Goal: Task Accomplishment & Management: Manage account settings

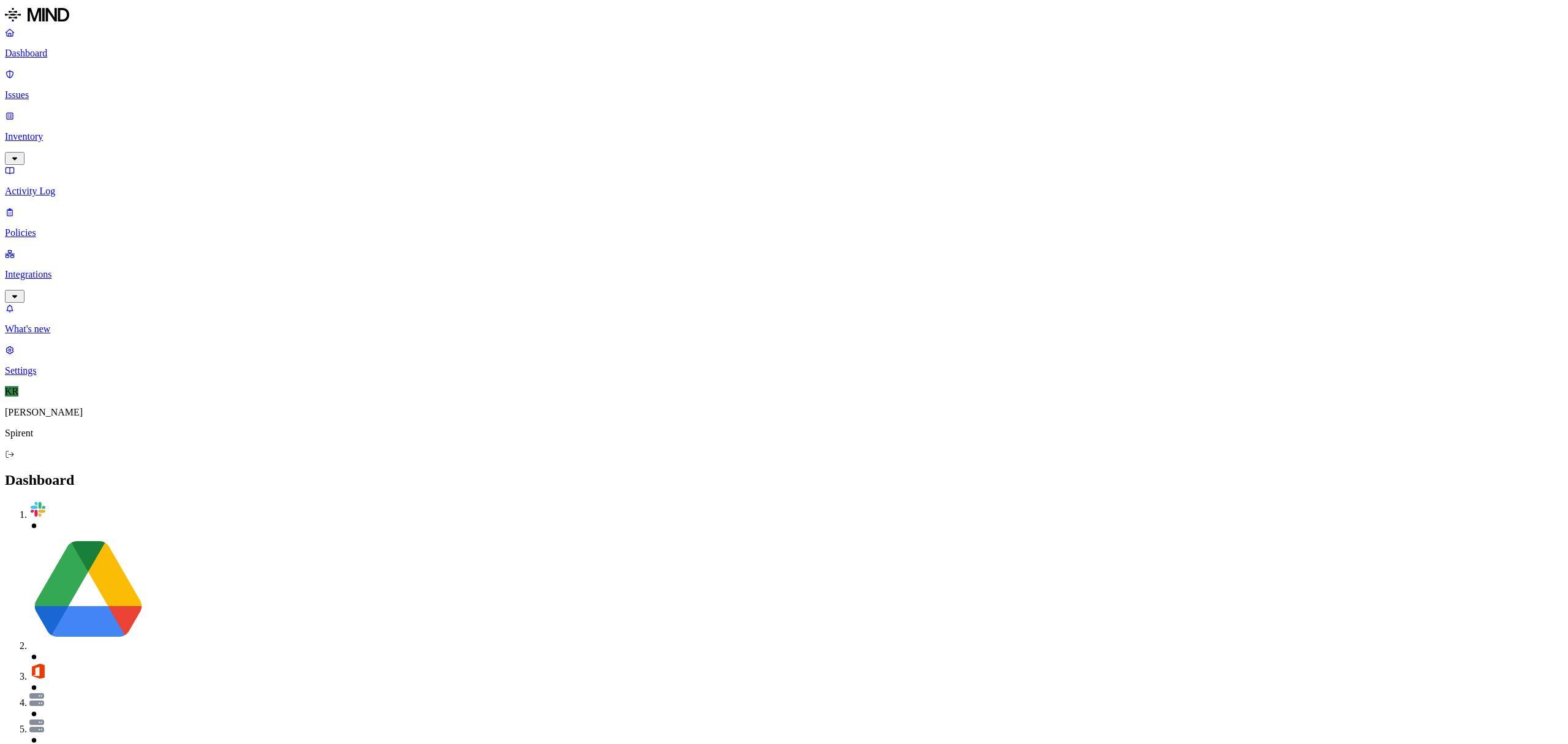
click at [56, 89] on p "Issues" at bounding box center [784, 95] width 1558 height 12
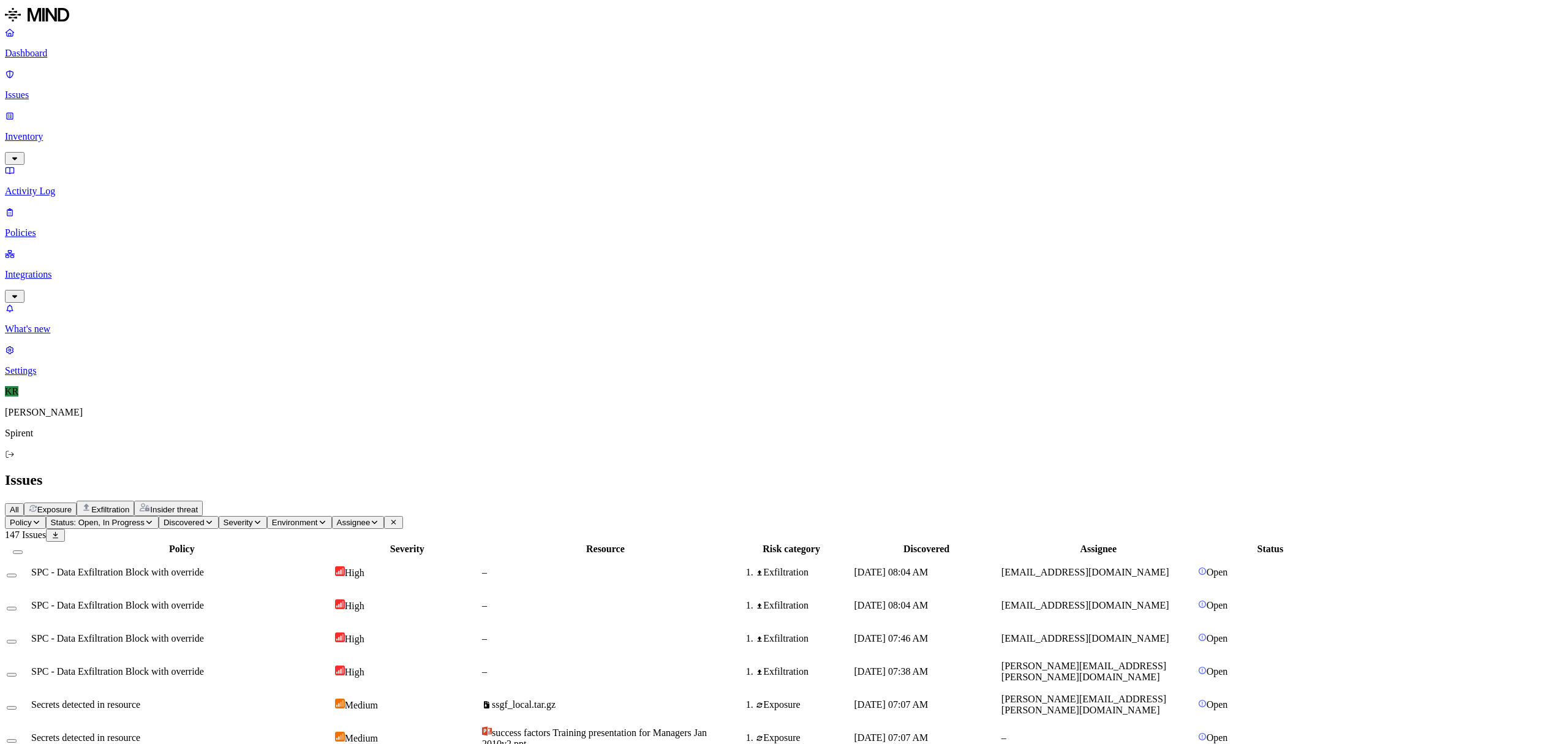
click at [706, 728] on span "success factors Training presentation for Managers Jan 2010v2.ppt" at bounding box center [594, 738] width 225 height 21
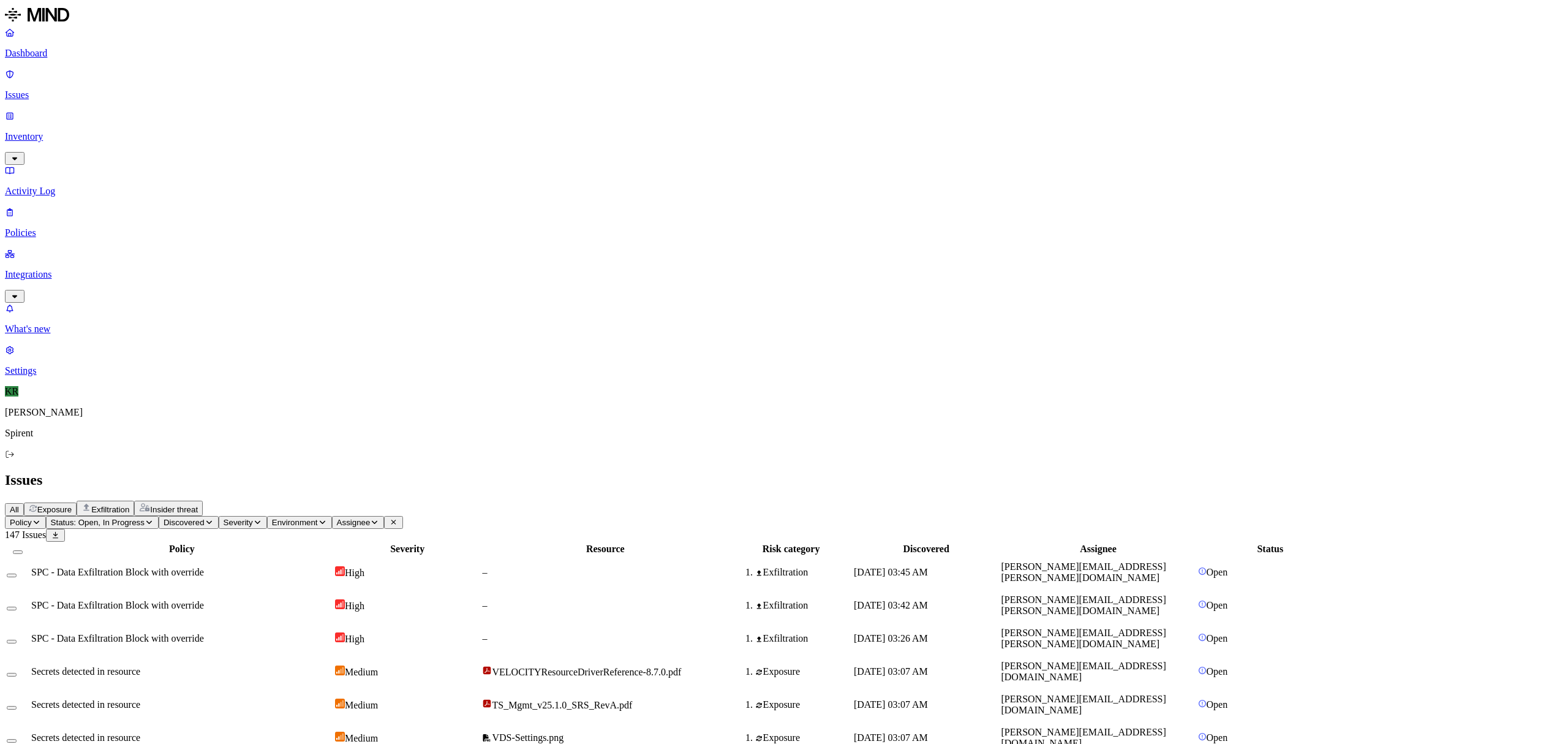
click at [57, 227] on p "Policies" at bounding box center [784, 233] width 1558 height 12
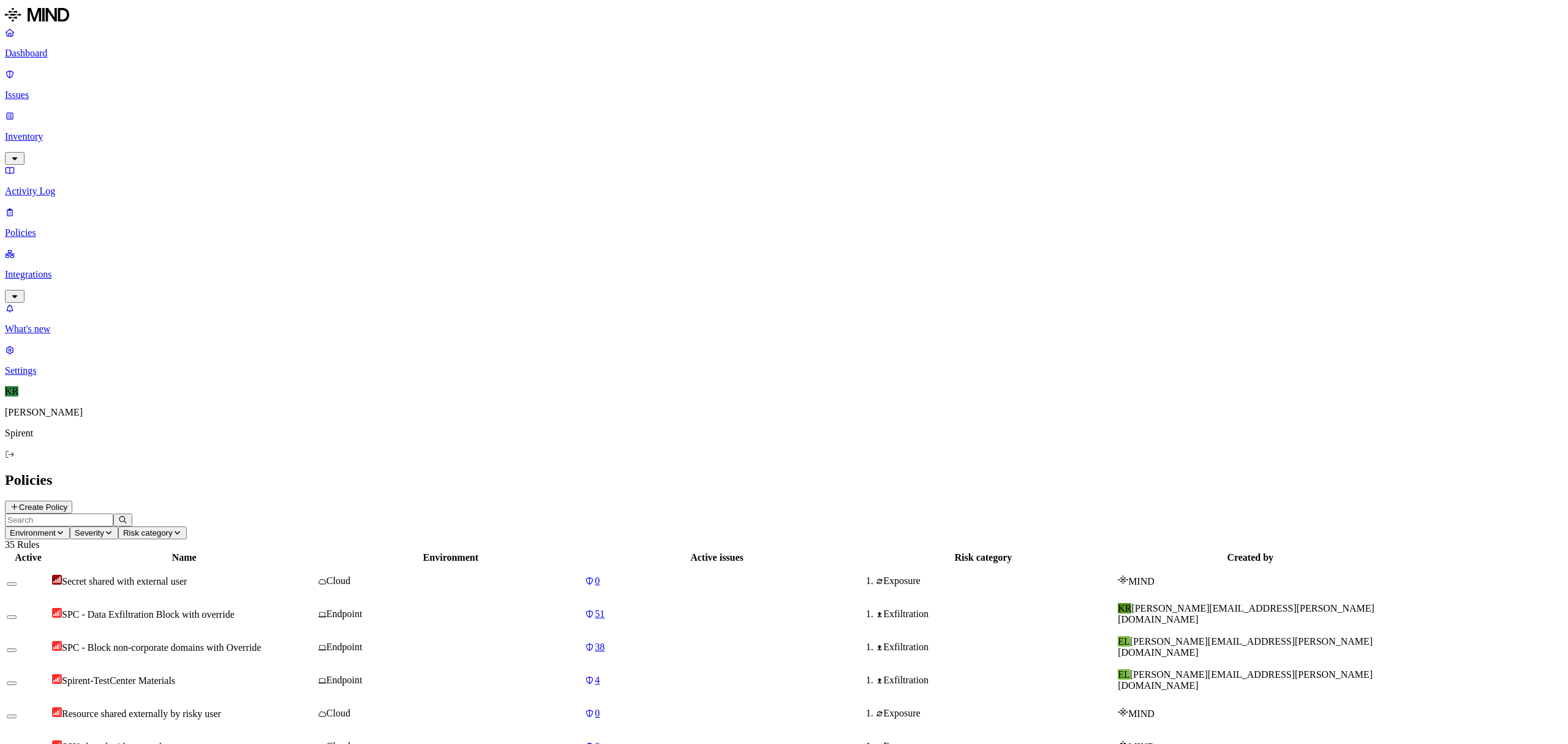
scroll to position [81, 0]
click at [58, 89] on p "Issues" at bounding box center [784, 95] width 1558 height 12
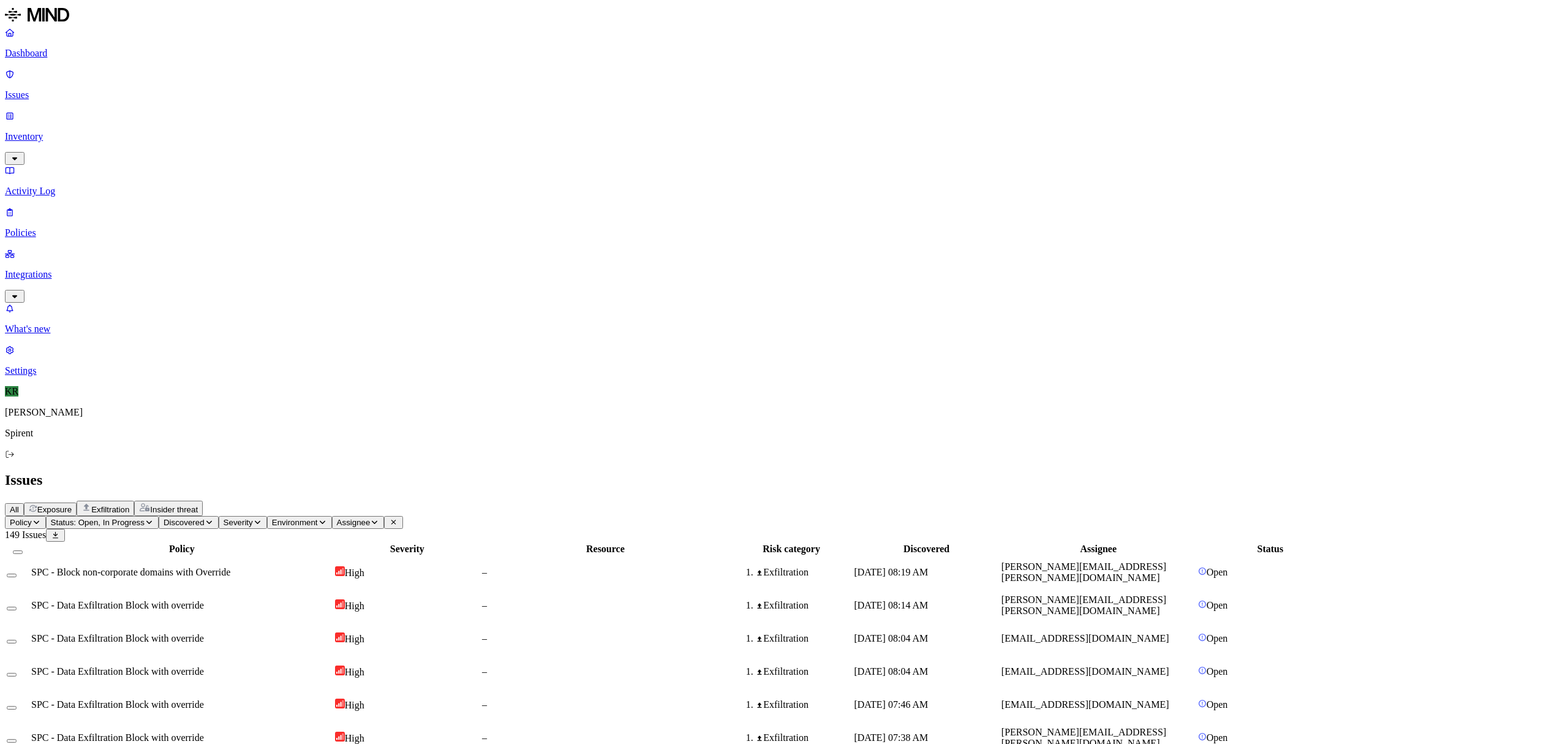
click at [32, 518] on span "Policy" at bounding box center [20, 523] width 22 height 10
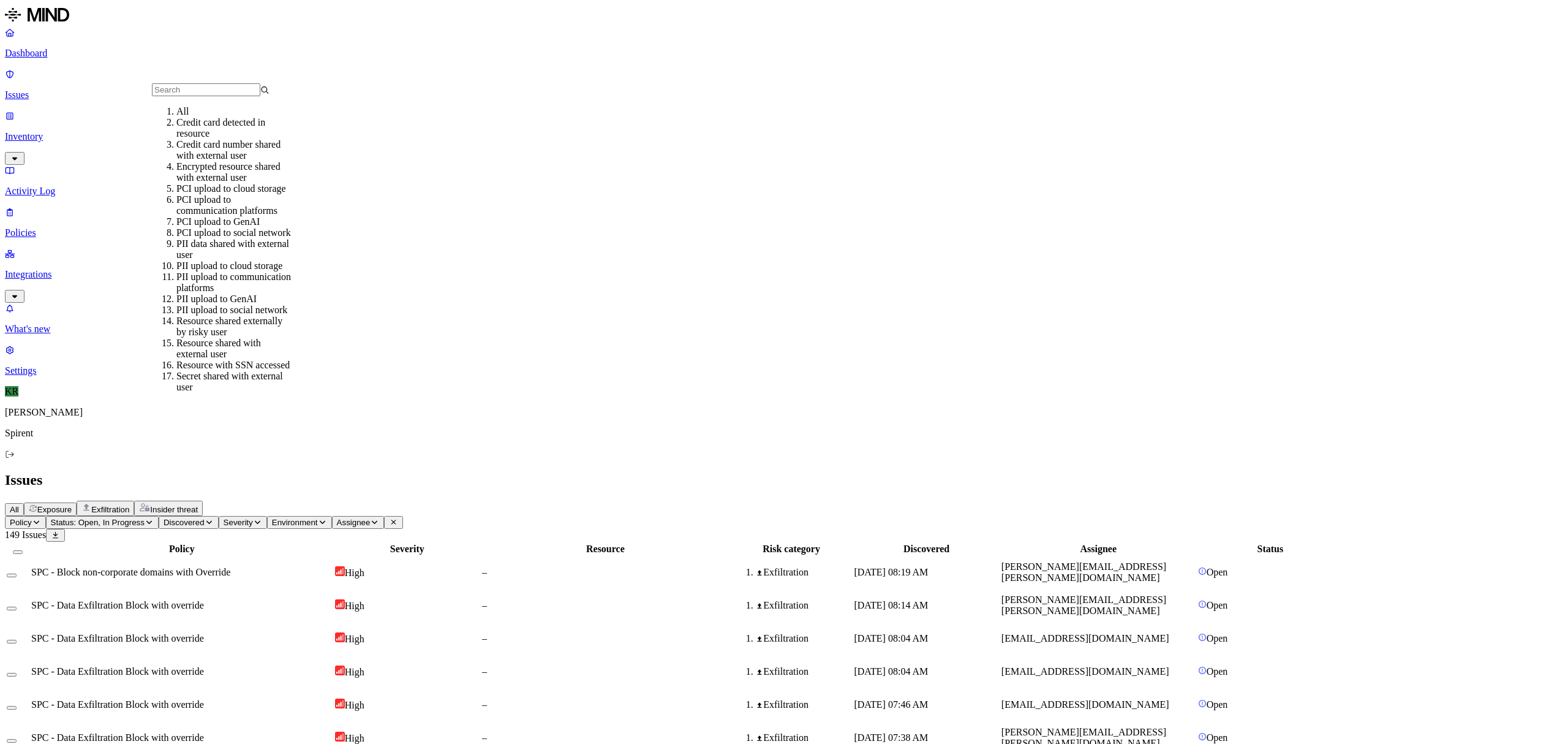
click at [38, 227] on p "Policies" at bounding box center [784, 233] width 1558 height 12
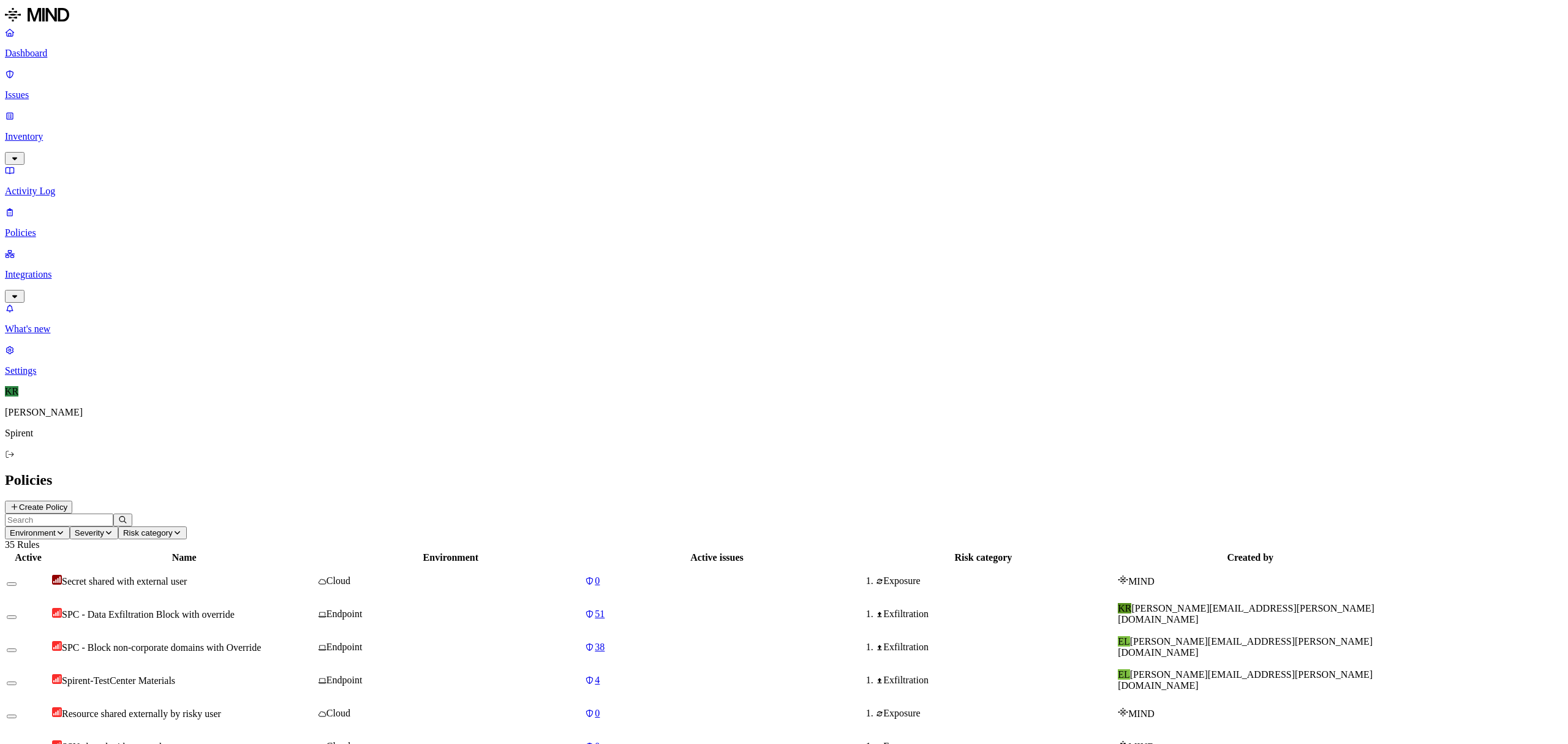
click at [261, 642] on span "SPC - Block non-corporate domains with Override" at bounding box center [162, 647] width 199 height 11
drag, startPoint x: 294, startPoint y: 171, endPoint x: 310, endPoint y: 177, distance: 17.1
click at [294, 664] on td "Spirent-TestCenter Materials" at bounding box center [184, 680] width 265 height 32
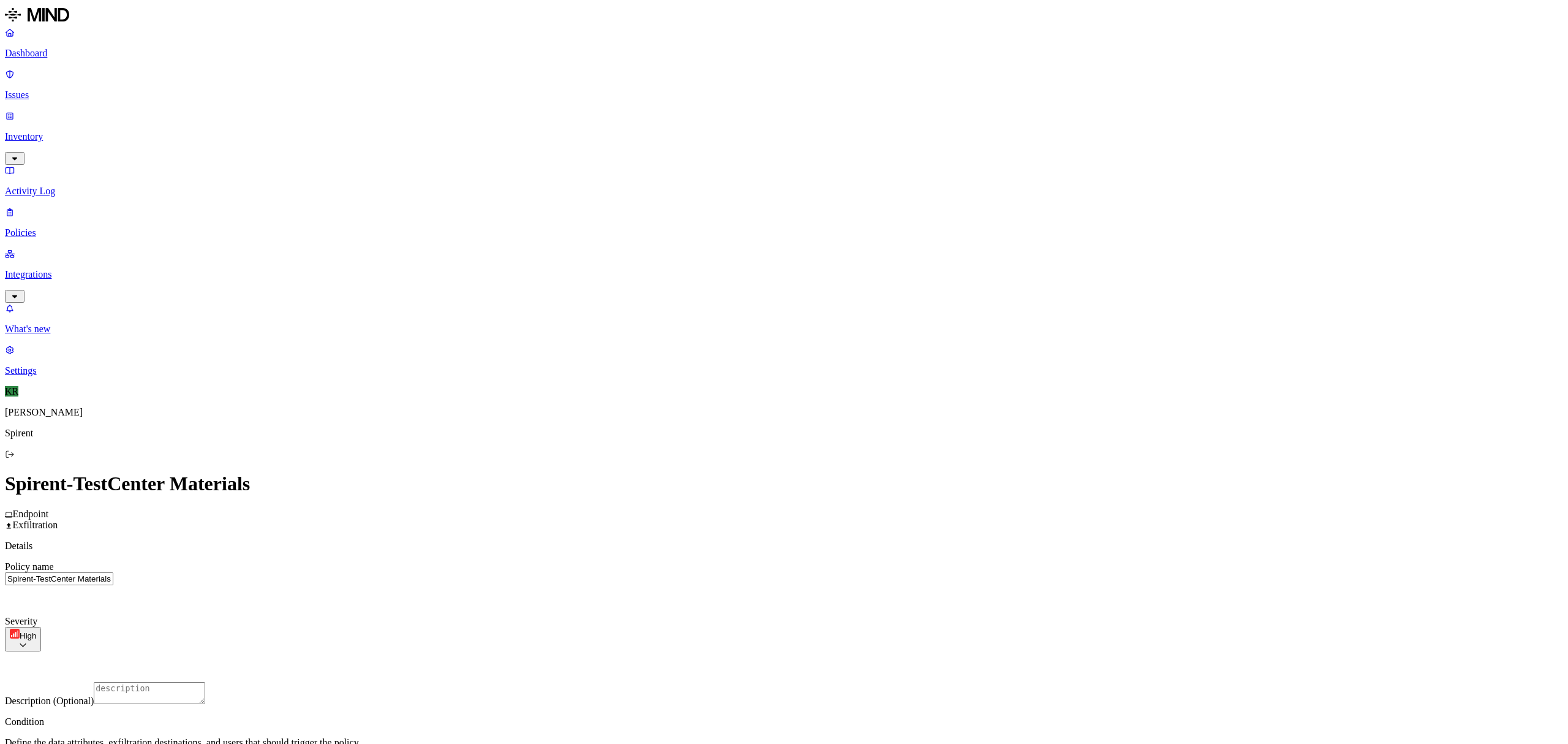
scroll to position [245, 0]
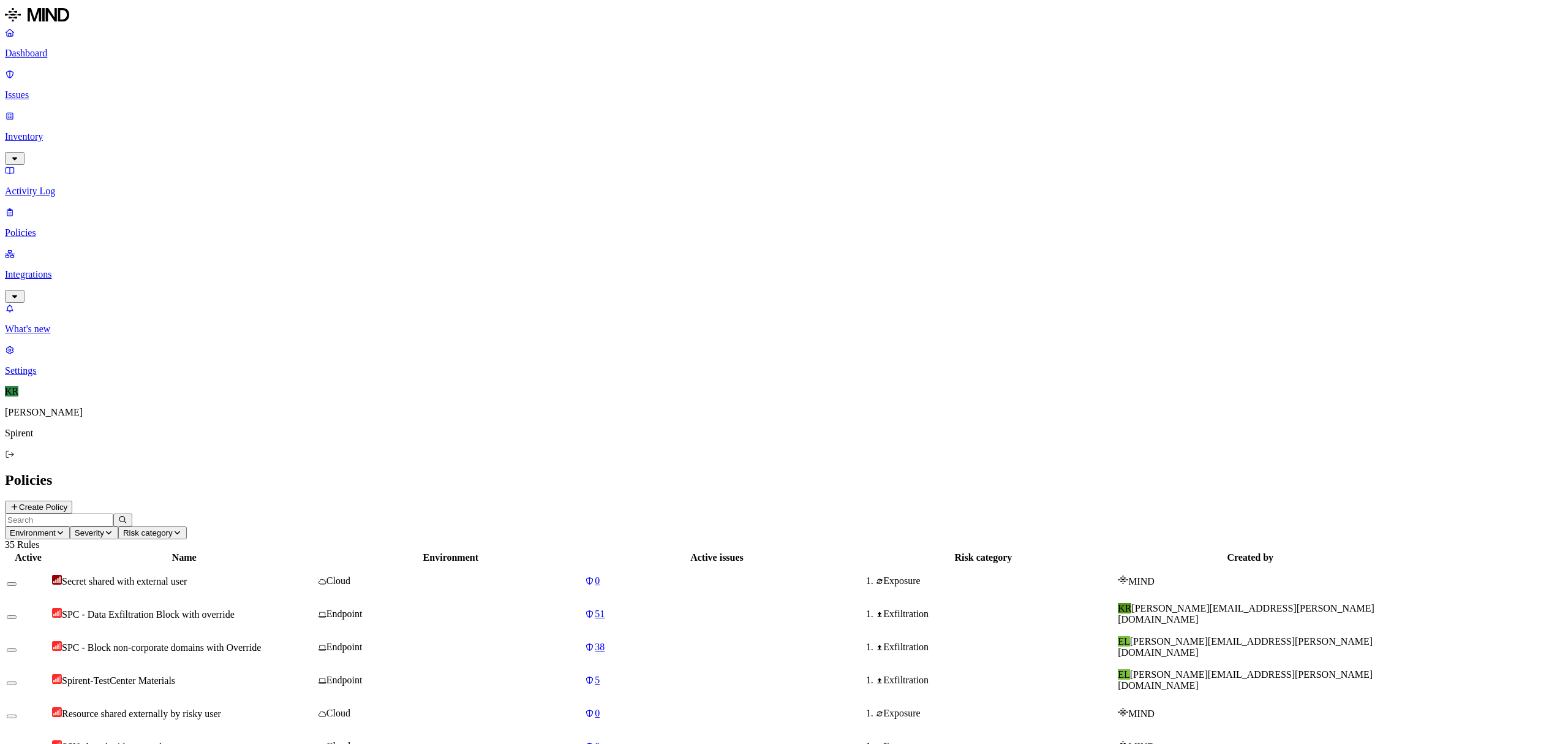
click at [258, 642] on span "SPC - Block non-corporate domains with Override" at bounding box center [162, 647] width 199 height 11
click at [16, 682] on button "button" at bounding box center [12, 684] width 10 height 4
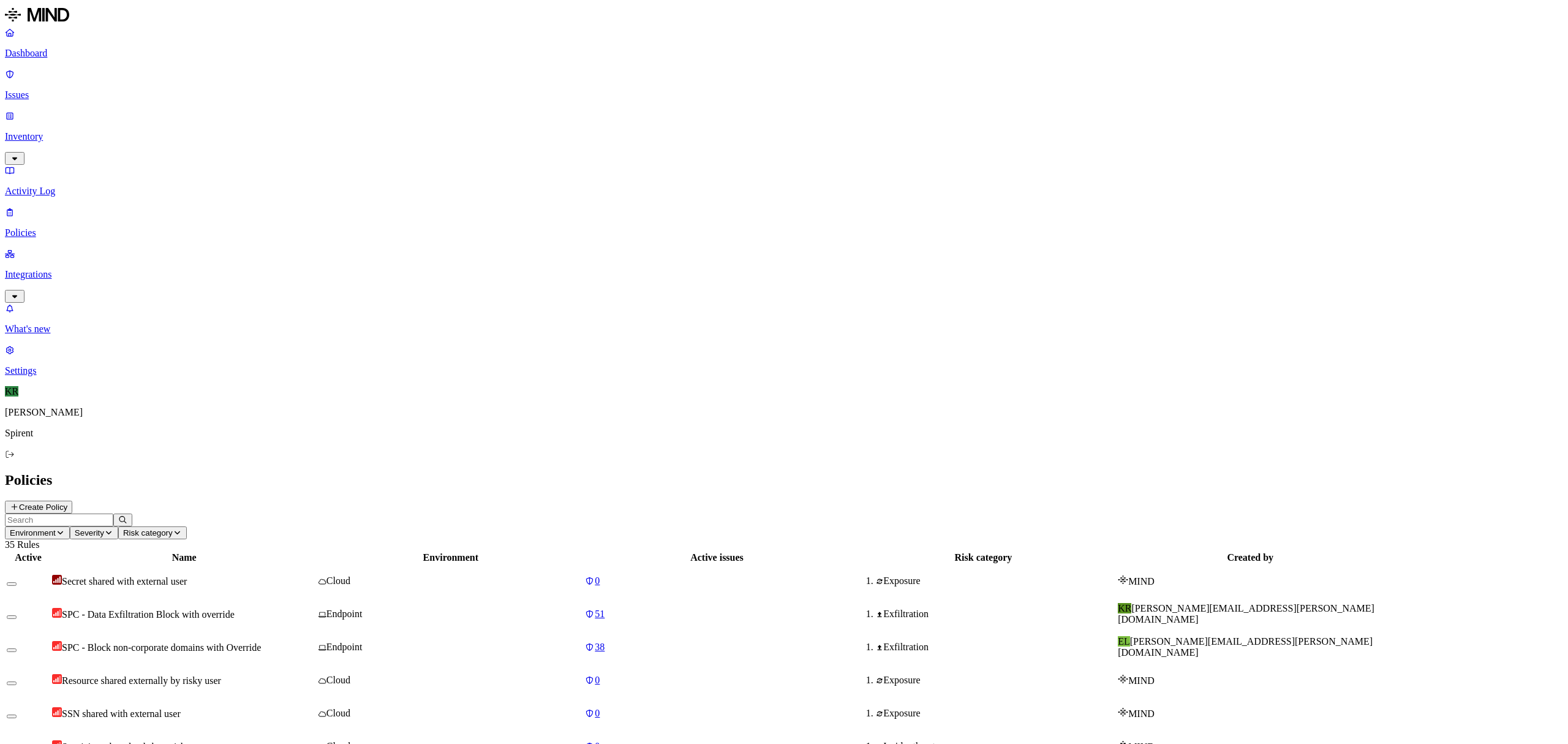
click at [235, 609] on span "SPC - Data Exfiltration Block with override" at bounding box center [149, 614] width 173 height 11
click at [261, 642] on span "SPC - Block non-corporate domains with Override" at bounding box center [162, 647] width 199 height 11
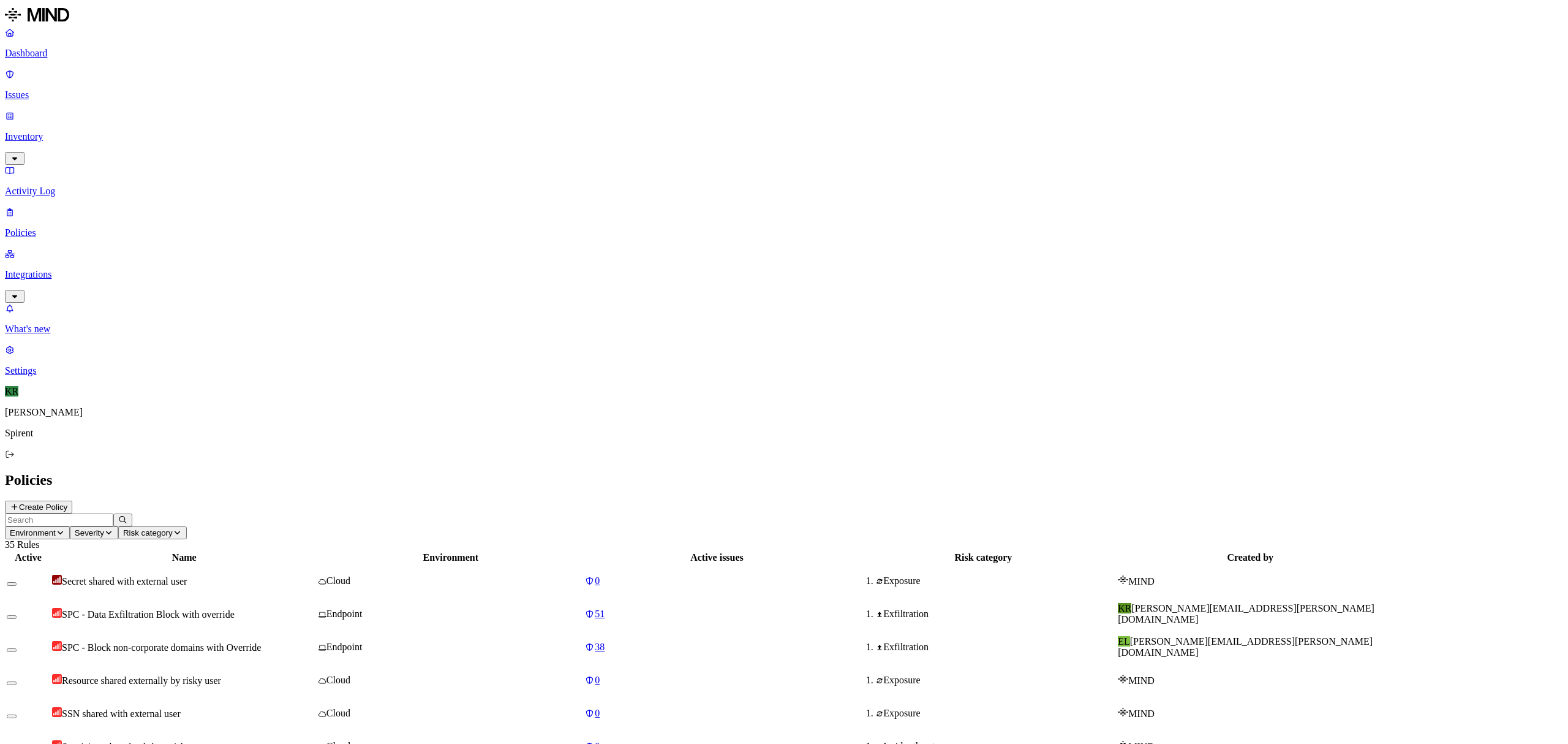
click at [302, 598] on td "SPC - Data Exfiltration Block with override" at bounding box center [184, 614] width 265 height 32
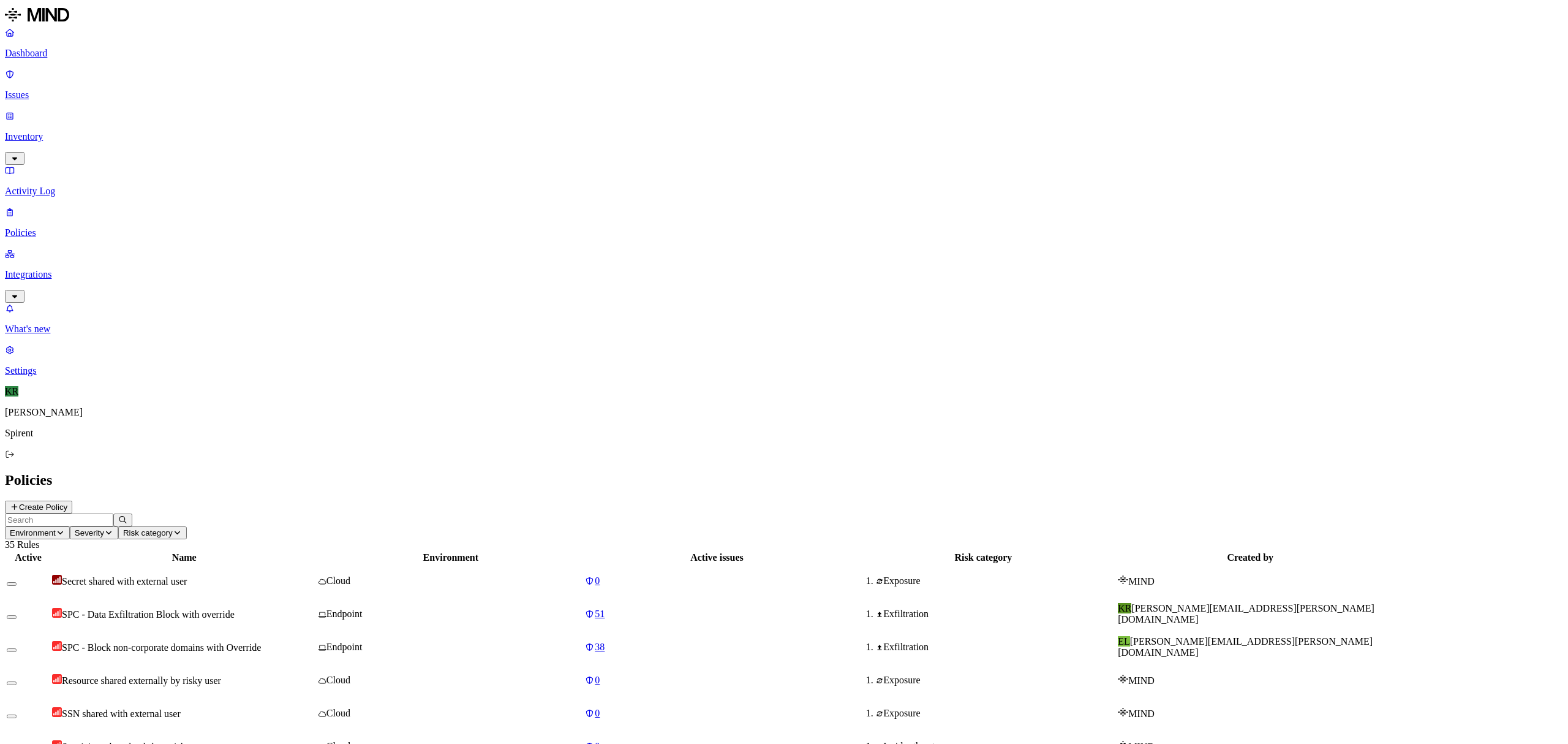
click at [235, 609] on span "SPC - Data Exfiltration Block with override" at bounding box center [149, 614] width 173 height 11
drag, startPoint x: 303, startPoint y: 133, endPoint x: 316, endPoint y: 131, distance: 13.2
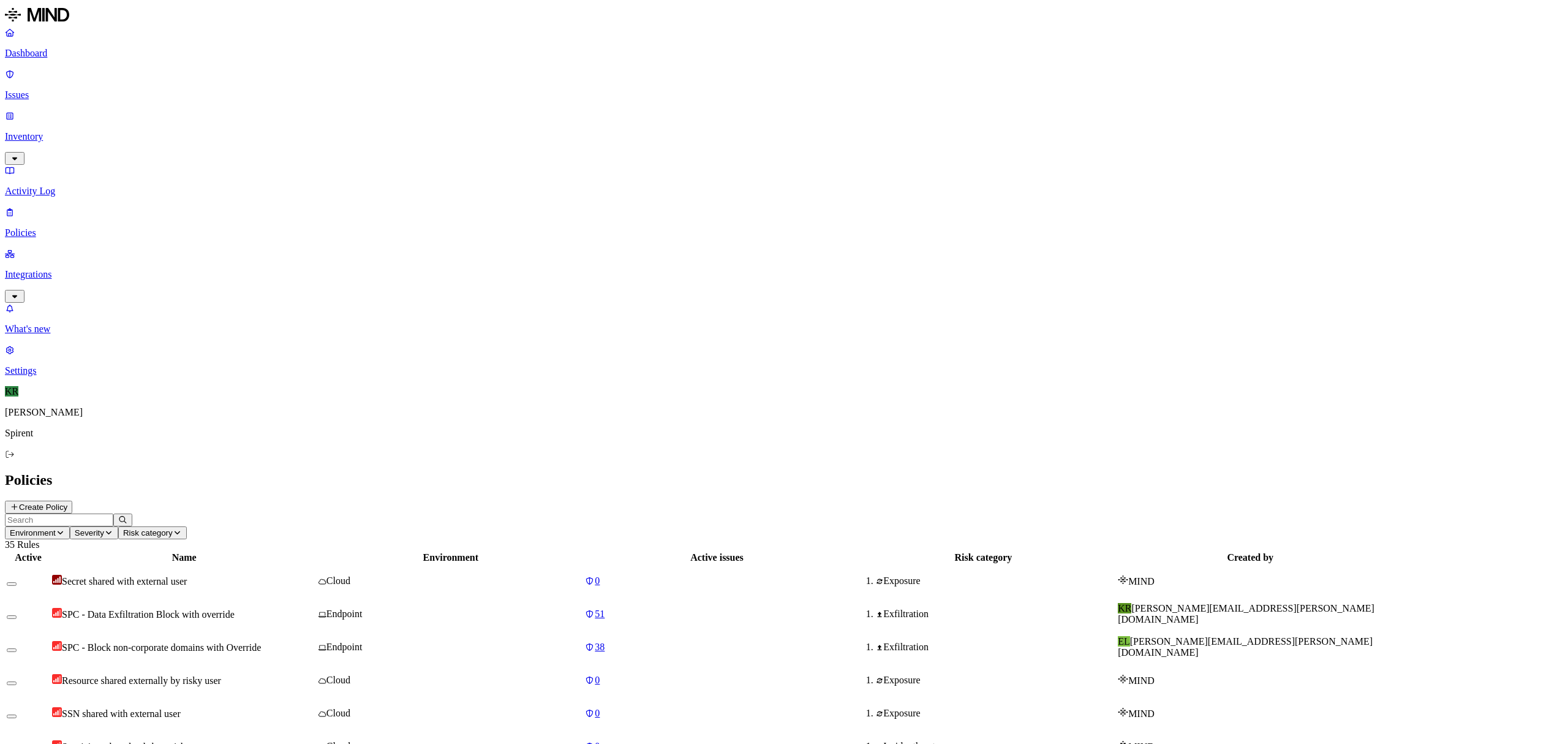
click at [302, 631] on td "SPC - Block non-corporate domains with Override" at bounding box center [184, 646] width 265 height 32
click at [235, 609] on span "SPC - Data Exfiltration Block with override" at bounding box center [149, 614] width 173 height 11
click at [261, 642] on span "SPC - Block non-corporate domains with Override" at bounding box center [162, 647] width 199 height 11
click at [295, 598] on td "SPC - Data Exfiltration Block with override" at bounding box center [184, 614] width 265 height 32
click at [261, 642] on span "SPC - Block non-corporate domains with Override" at bounding box center [162, 647] width 199 height 11
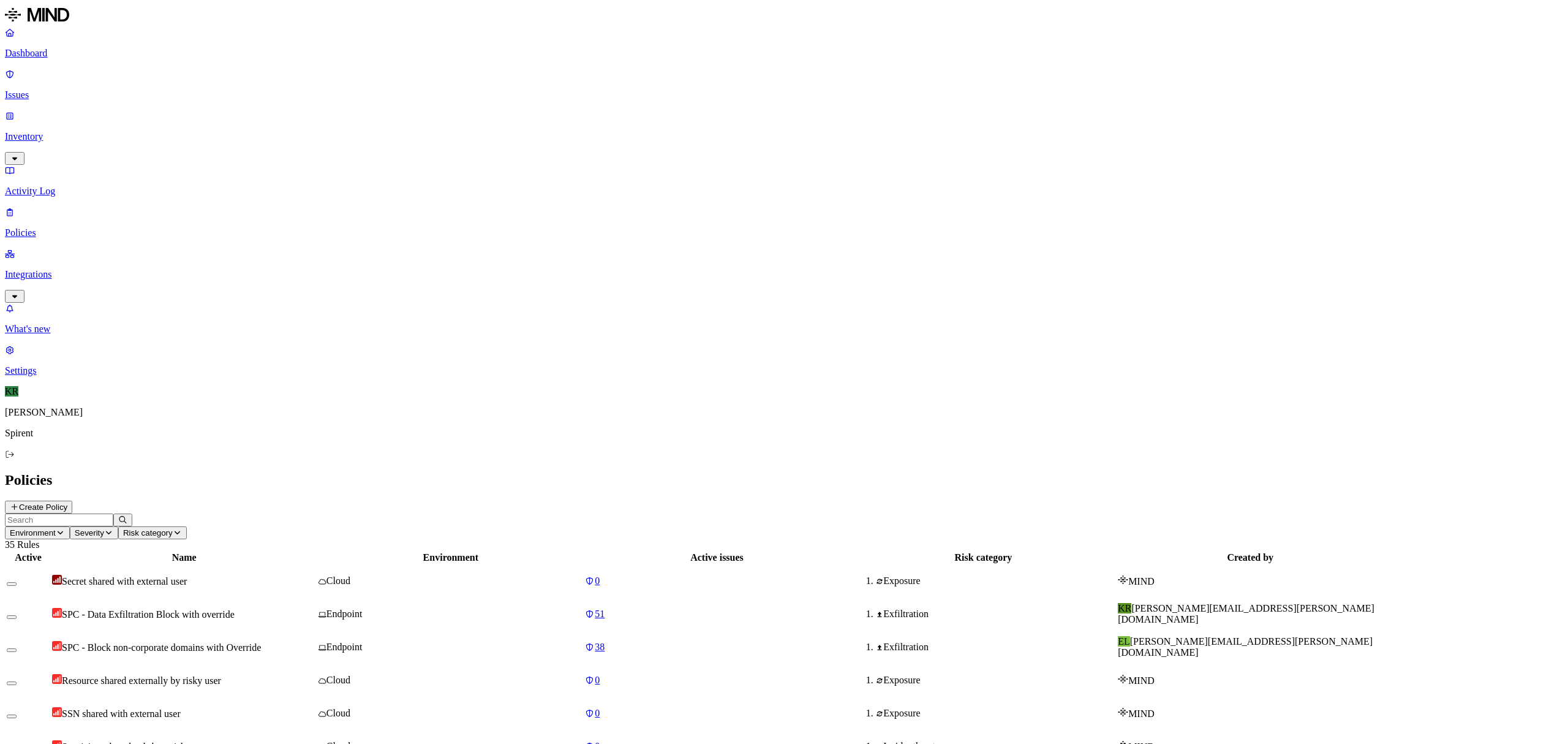
click at [219, 609] on span "SPC - Data Exfiltration Block with override" at bounding box center [149, 614] width 173 height 11
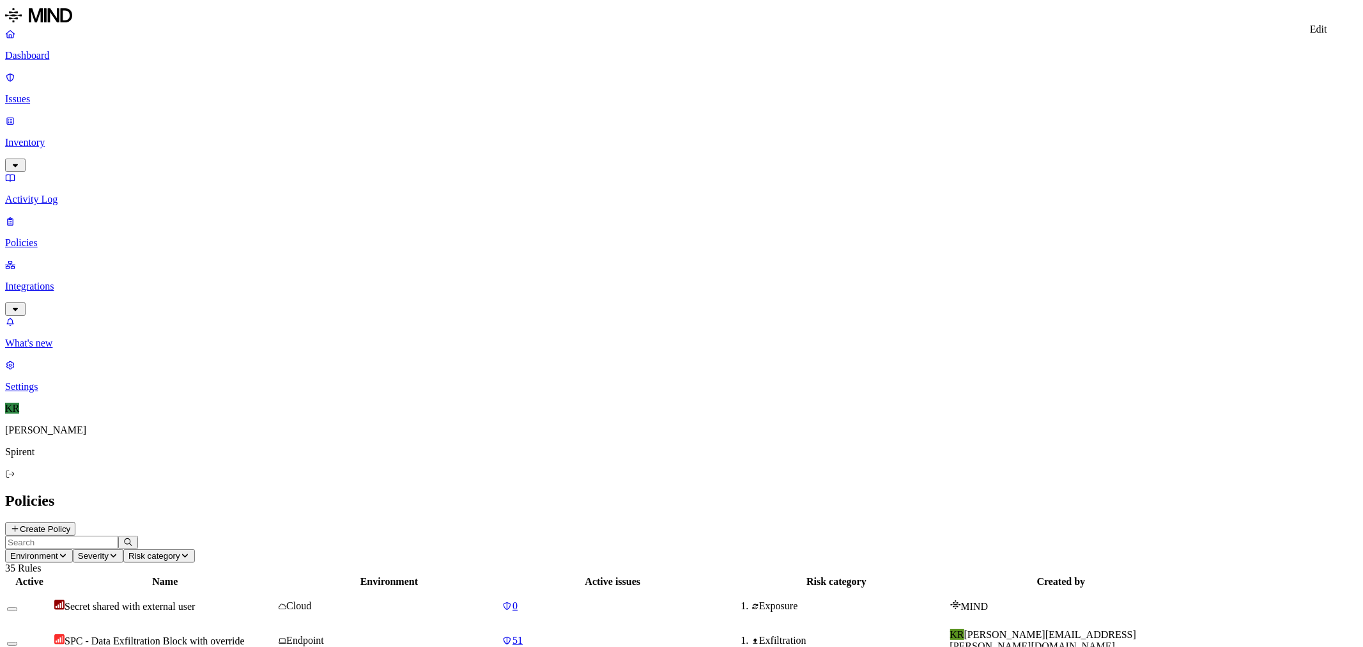
drag, startPoint x: 1587, startPoint y: 19, endPoint x: 1096, endPoint y: 189, distance: 520.2
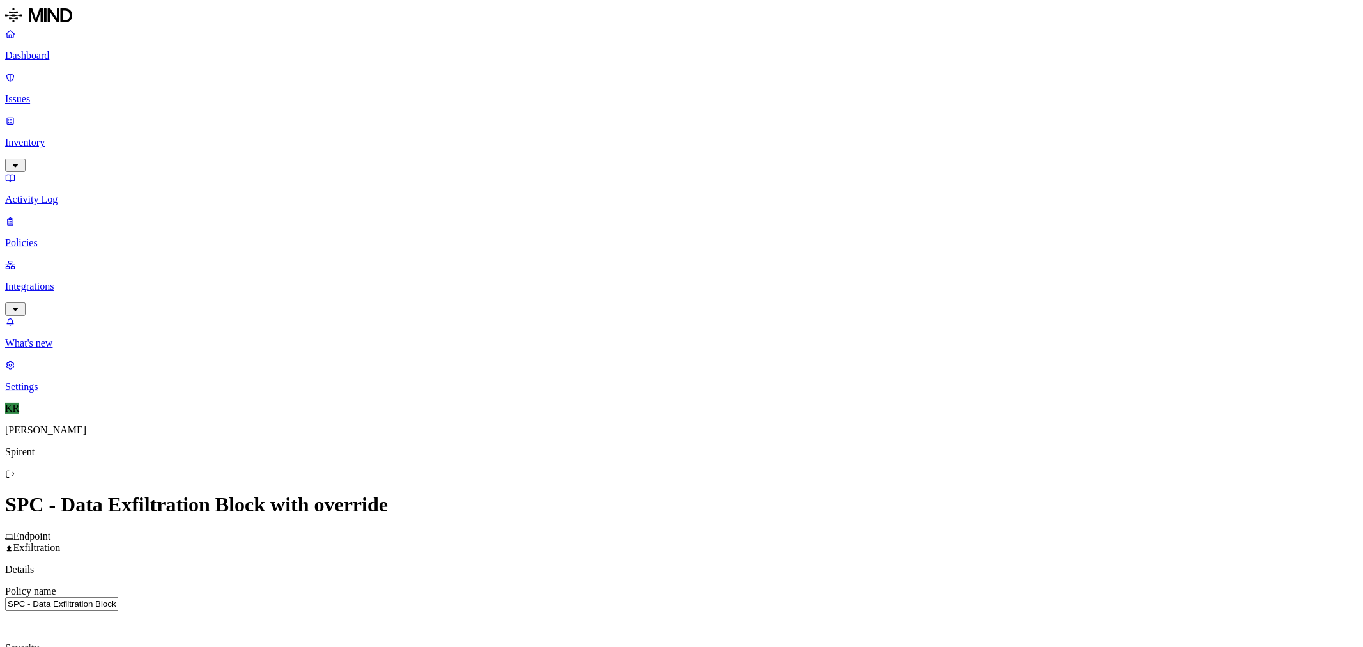
scroll to position [213, 0]
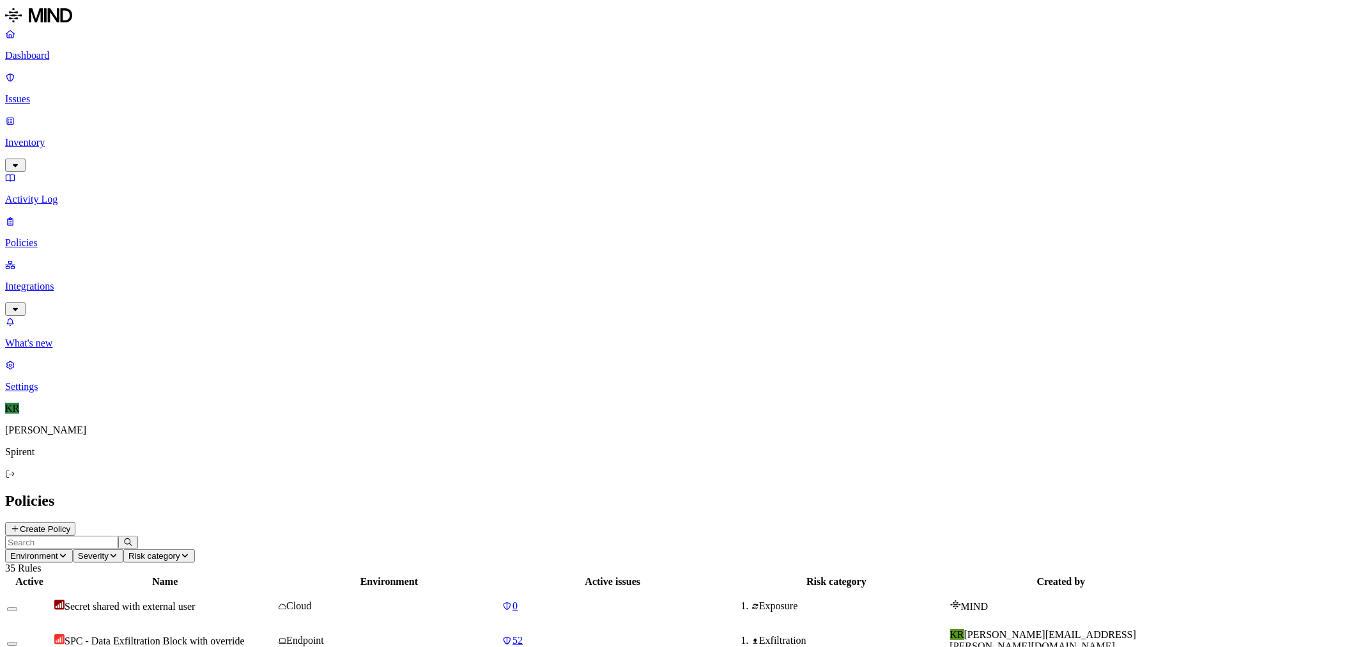
drag, startPoint x: 261, startPoint y: 151, endPoint x: 354, endPoint y: 182, distance: 98.2
click at [40, 93] on p "Issues" at bounding box center [681, 99] width 1353 height 12
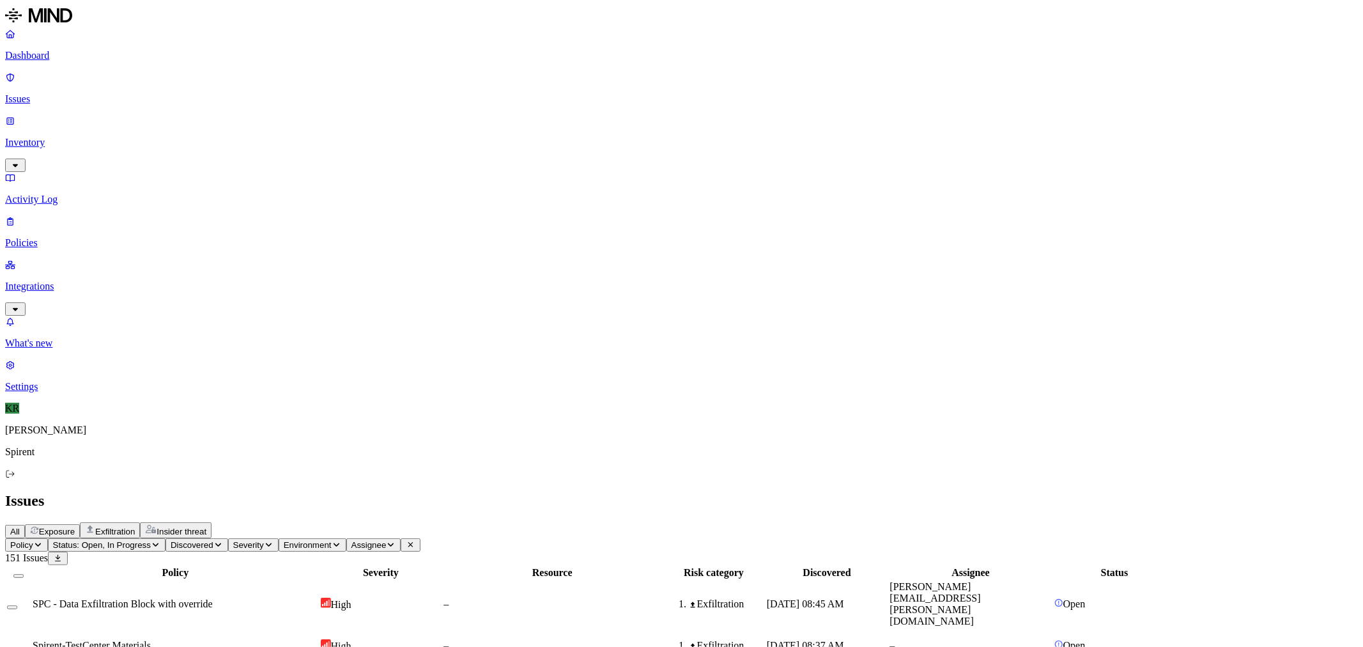
click at [151, 540] on span "Status: Open, In Progress" at bounding box center [102, 545] width 98 height 10
click at [231, 191] on button "button" at bounding box center [236, 193] width 10 height 4
click at [427, 540] on span "Assignee" at bounding box center [409, 545] width 35 height 10
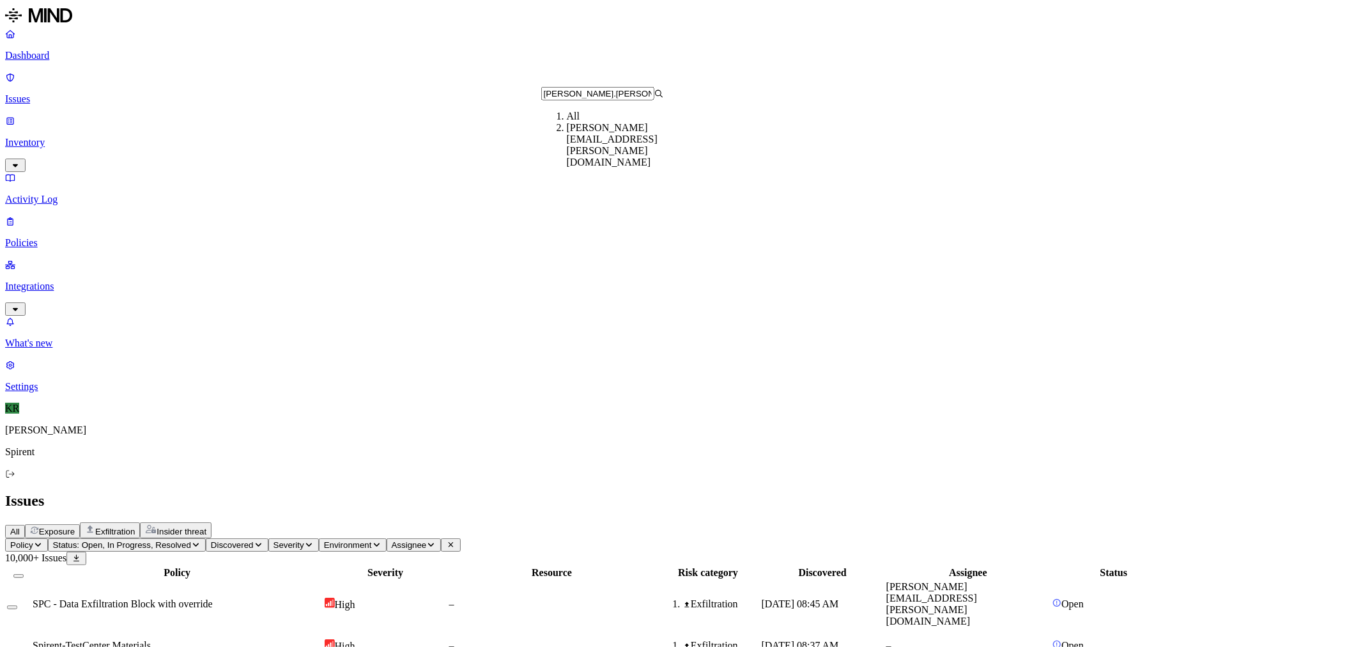
type input "[PERSON_NAME].[PERSON_NAME]"
click at [592, 141] on div "[PERSON_NAME][EMAIL_ADDRESS][PERSON_NAME][DOMAIN_NAME]" at bounding box center [628, 145] width 123 height 46
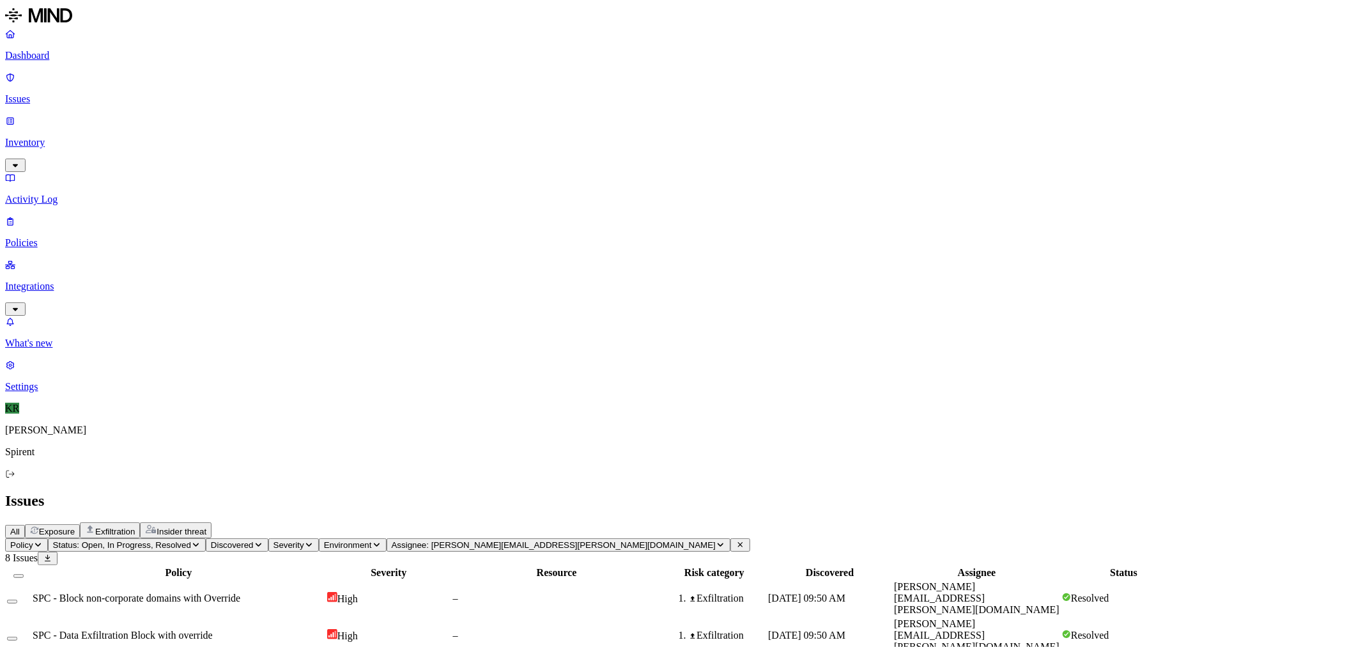
click at [240, 592] on span "SPC - Block non-corporate domains with Override" at bounding box center [137, 597] width 208 height 11
click at [213, 629] on span "SPC - Data Exfiltration Block with override" at bounding box center [123, 634] width 180 height 11
click at [608, 580] on td "–" at bounding box center [556, 598] width 209 height 36
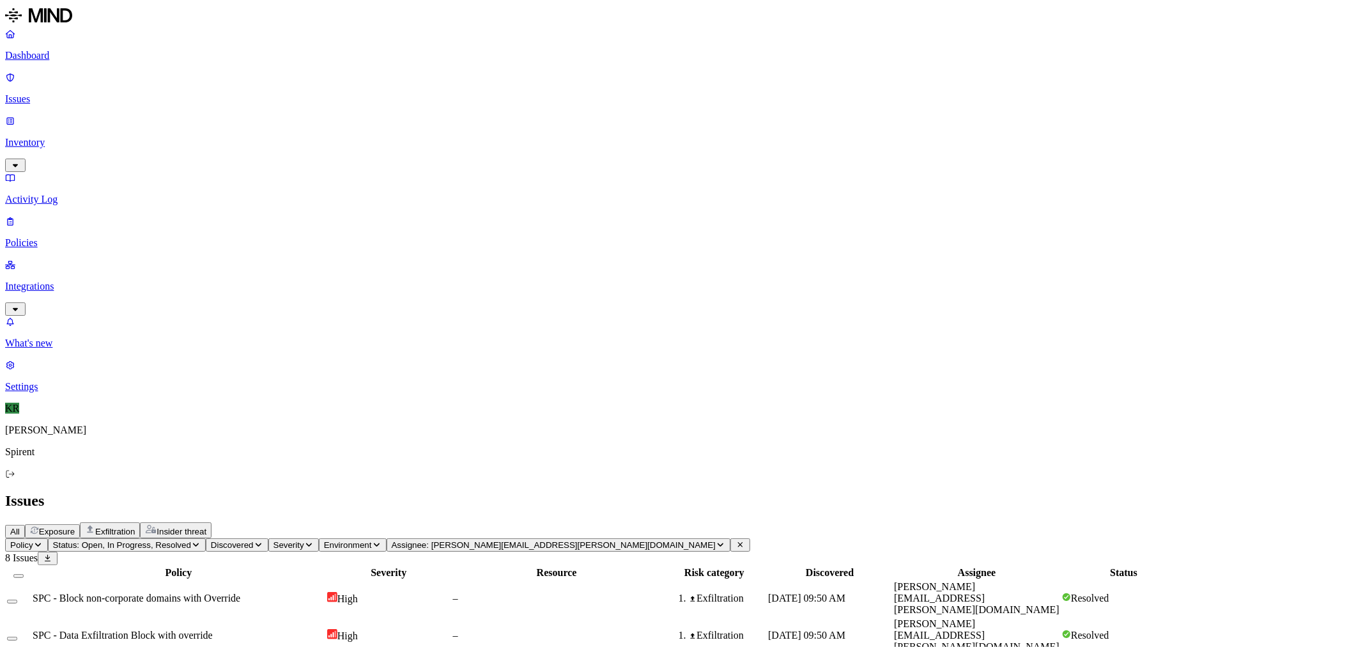
click at [767, 617] on td "Exfiltration" at bounding box center [715, 635] width 104 height 36
click at [75, 527] on span "Exposure" at bounding box center [57, 532] width 36 height 10
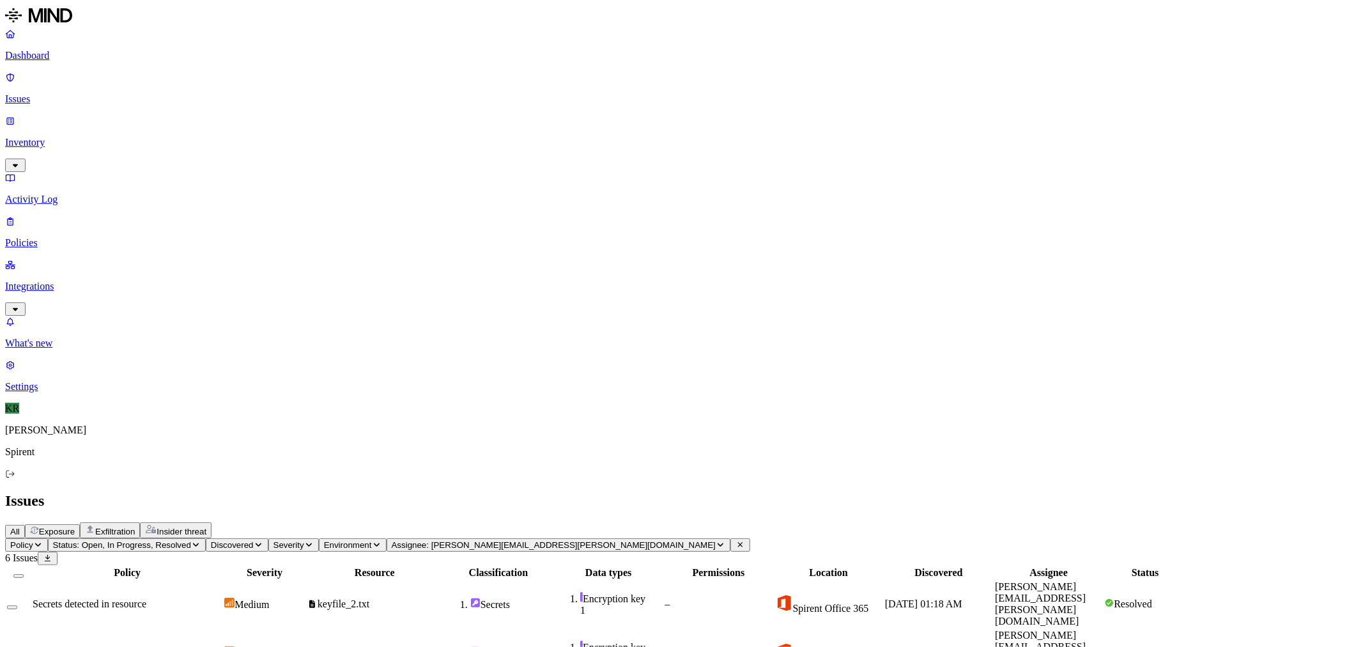
click at [20, 527] on span "All" at bounding box center [15, 532] width 10 height 10
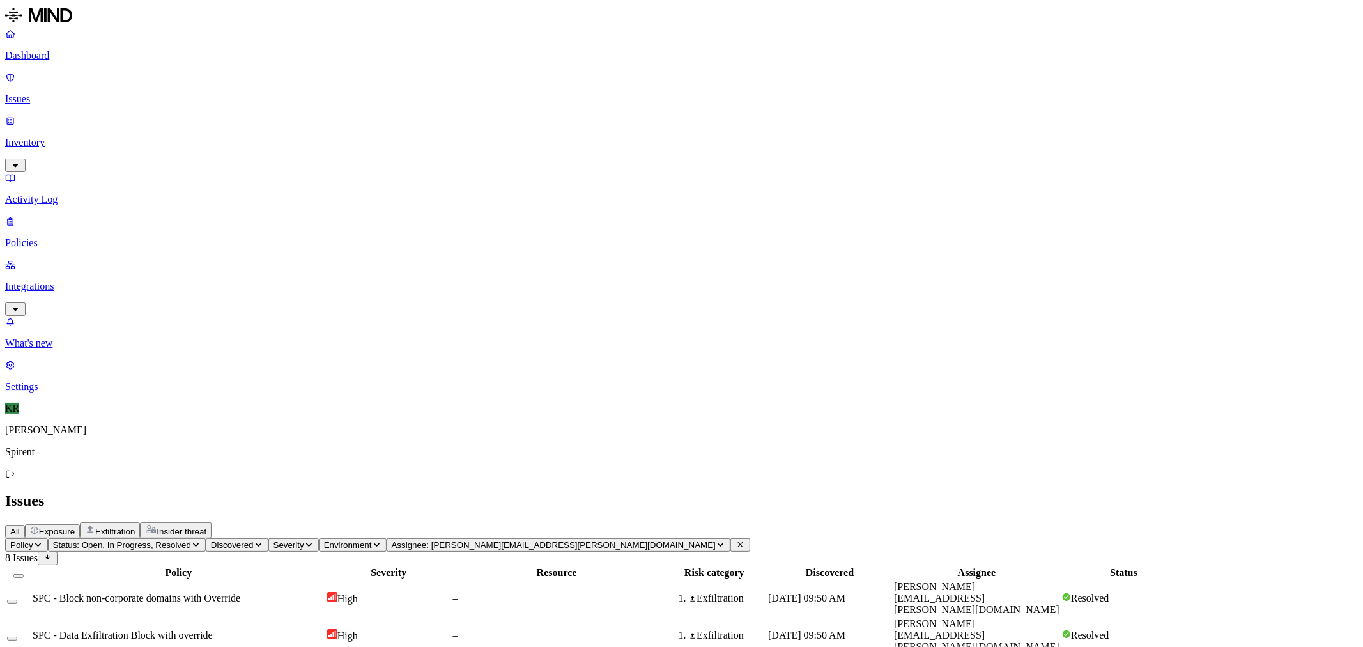
click at [43, 541] on icon "button" at bounding box center [38, 545] width 10 height 8
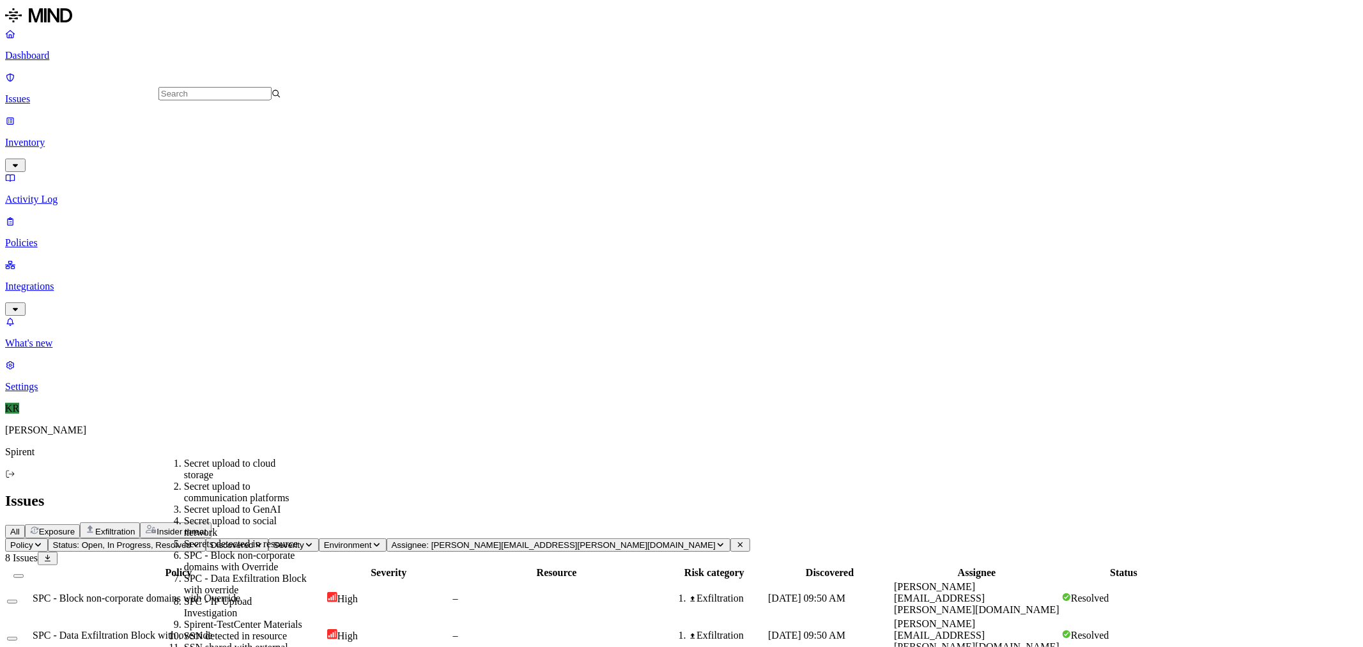
scroll to position [497, 0]
click at [228, 614] on div "Spirent-TestCenter Materials" at bounding box center [245, 620] width 123 height 12
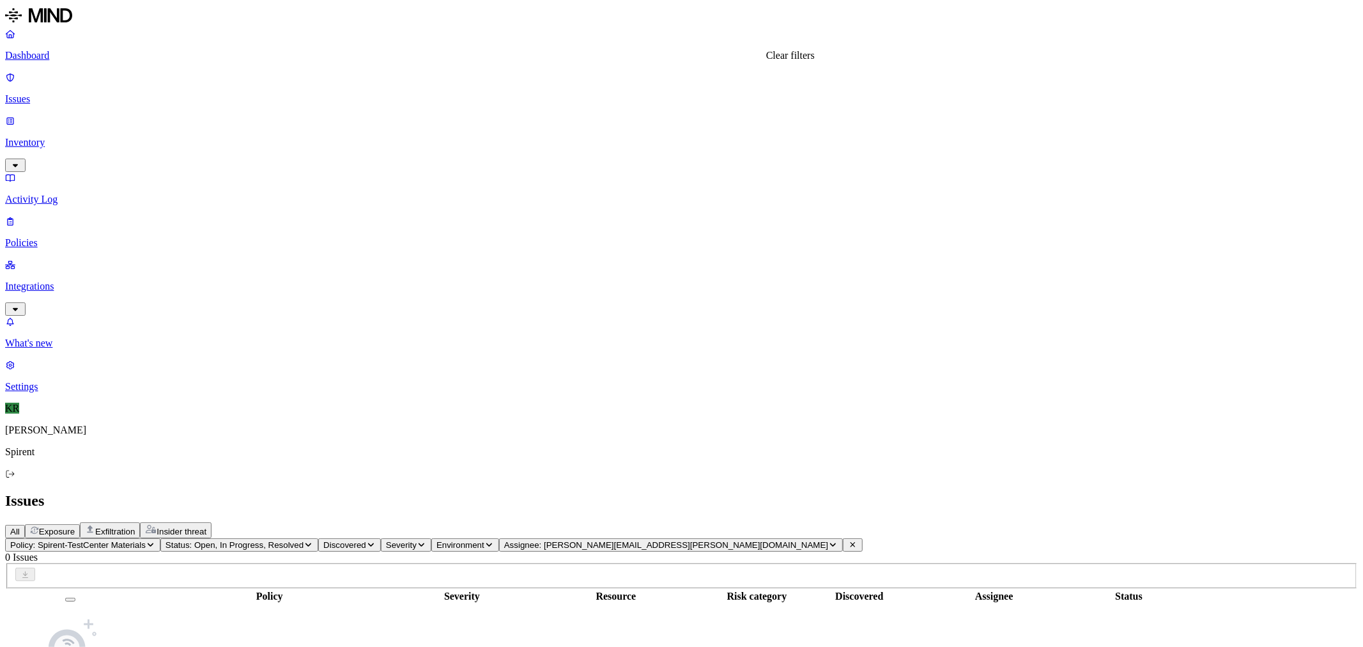
click at [848, 541] on icon at bounding box center [853, 545] width 10 height 8
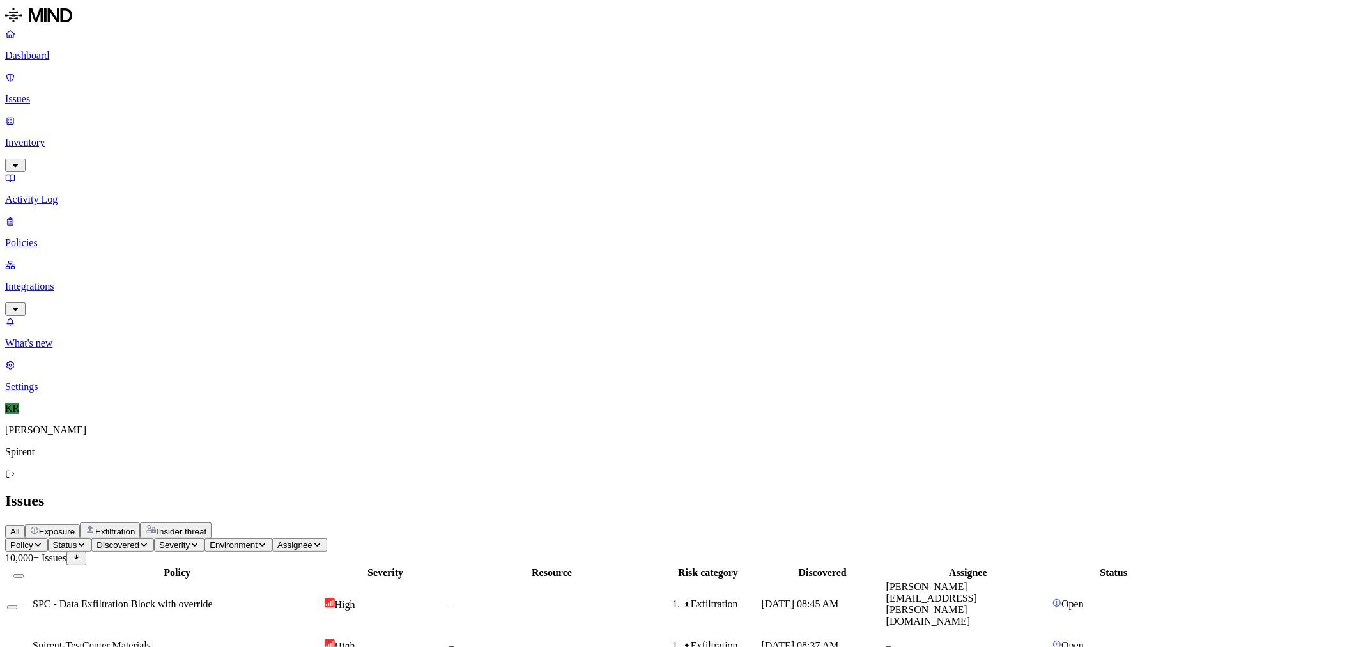
scroll to position [71, 0]
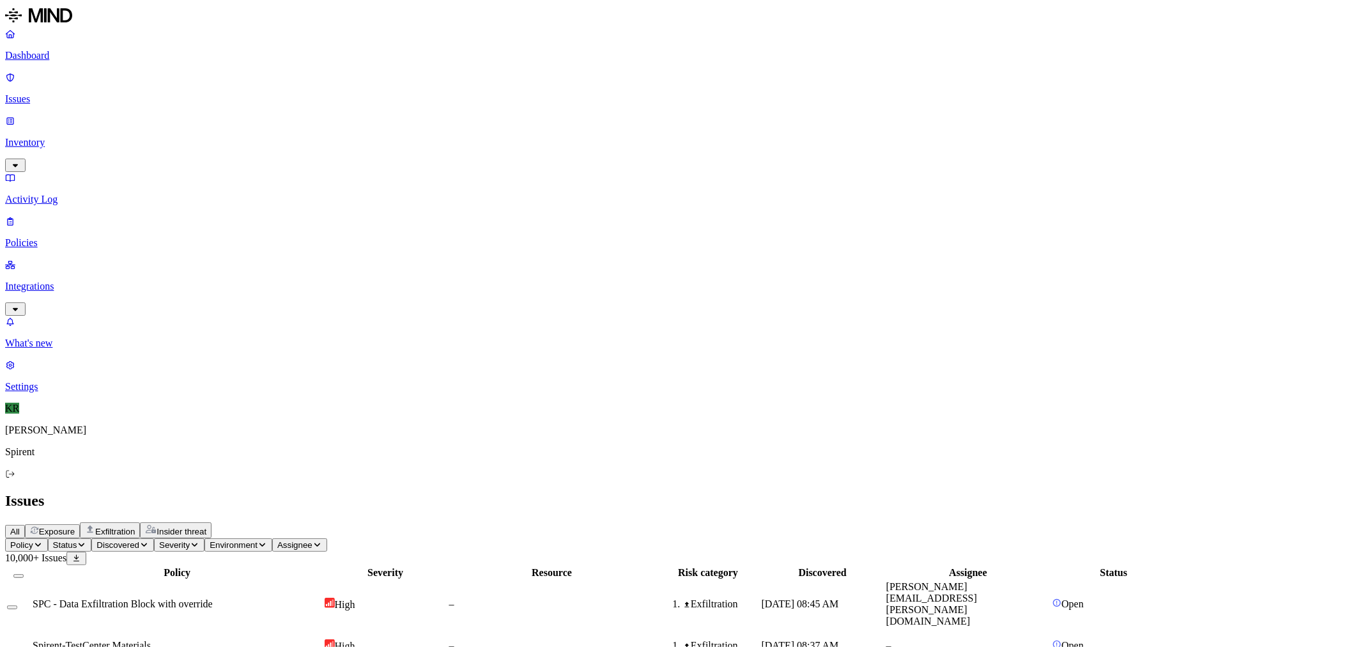
click at [151, 640] on span "Spirent-TestCenter Materials" at bounding box center [92, 645] width 118 height 11
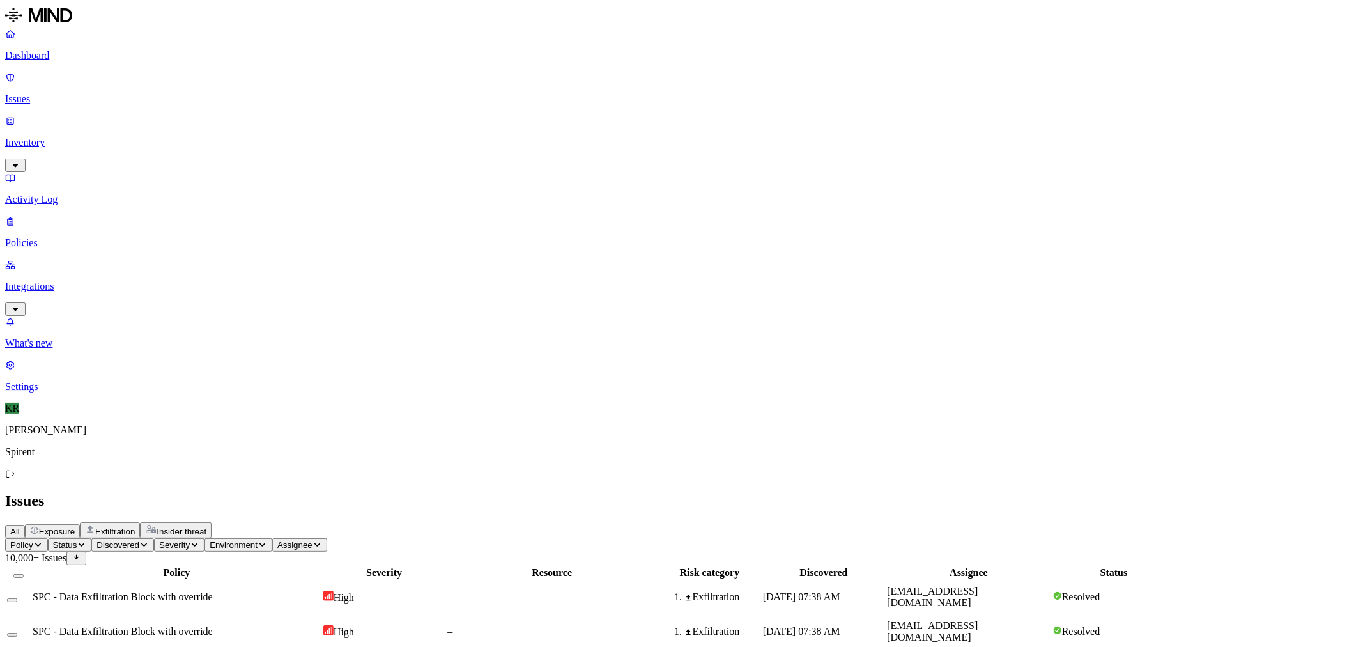
click at [48, 538] on button "Policy" at bounding box center [26, 544] width 43 height 13
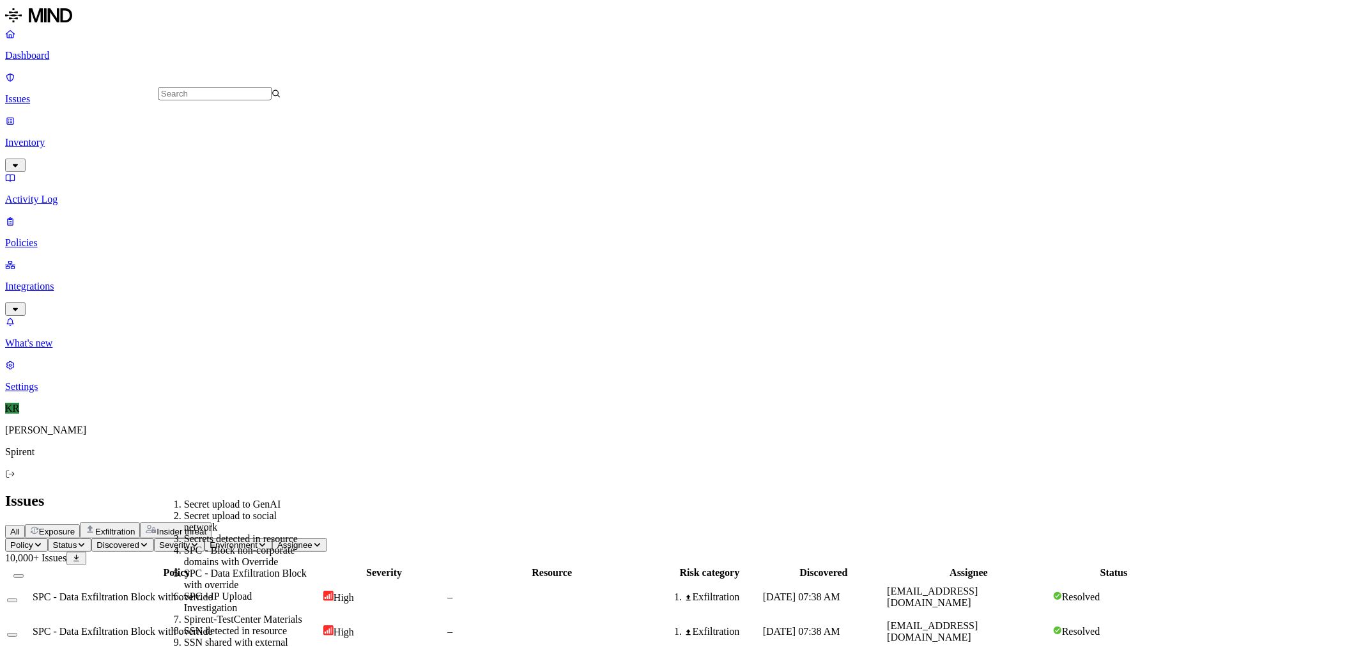
scroll to position [491, 0]
click at [230, 614] on div "Spirent-TestCenter Materials" at bounding box center [245, 620] width 123 height 12
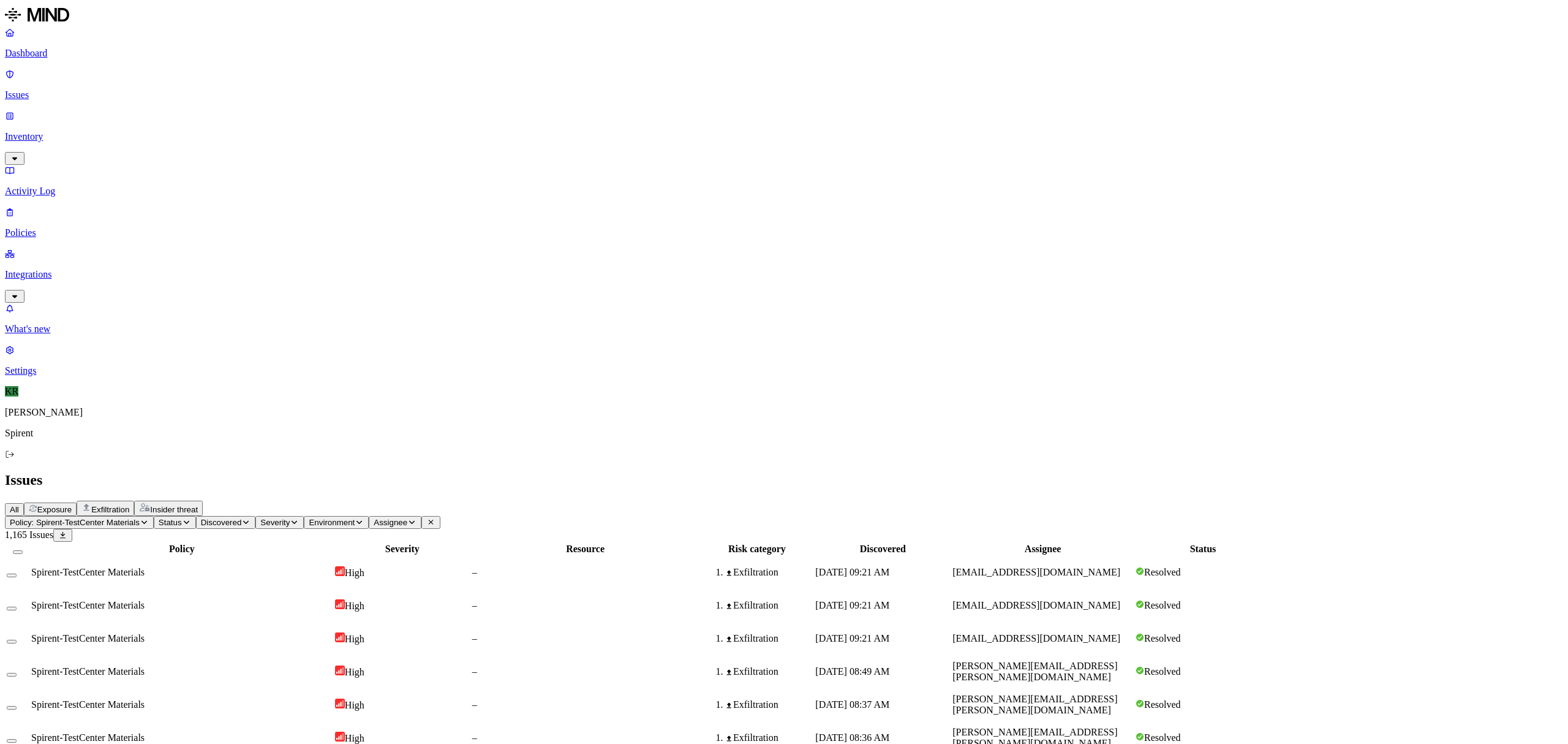
scroll to position [143, 0]
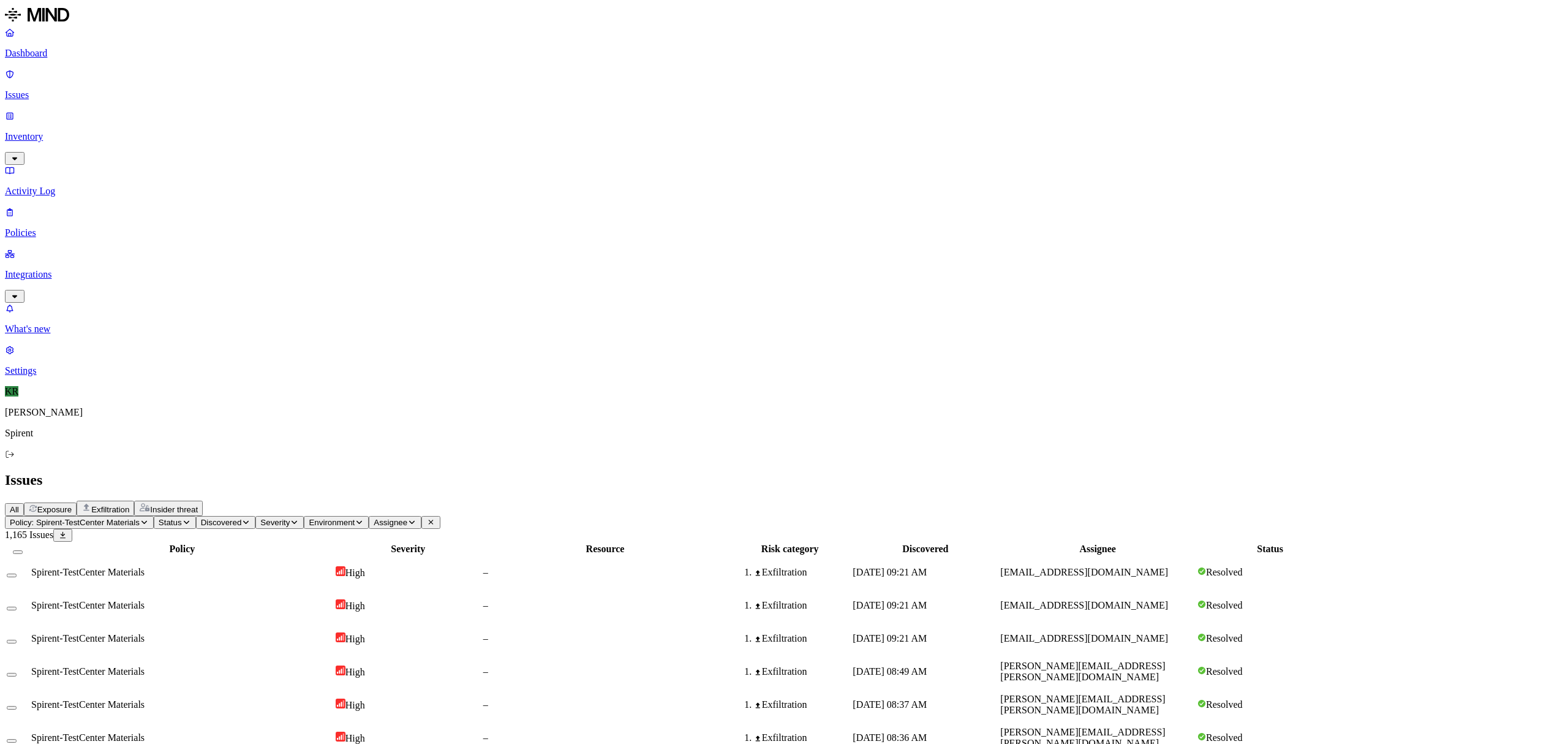
click at [35, 206] on link "Policies" at bounding box center [784, 221] width 1558 height 32
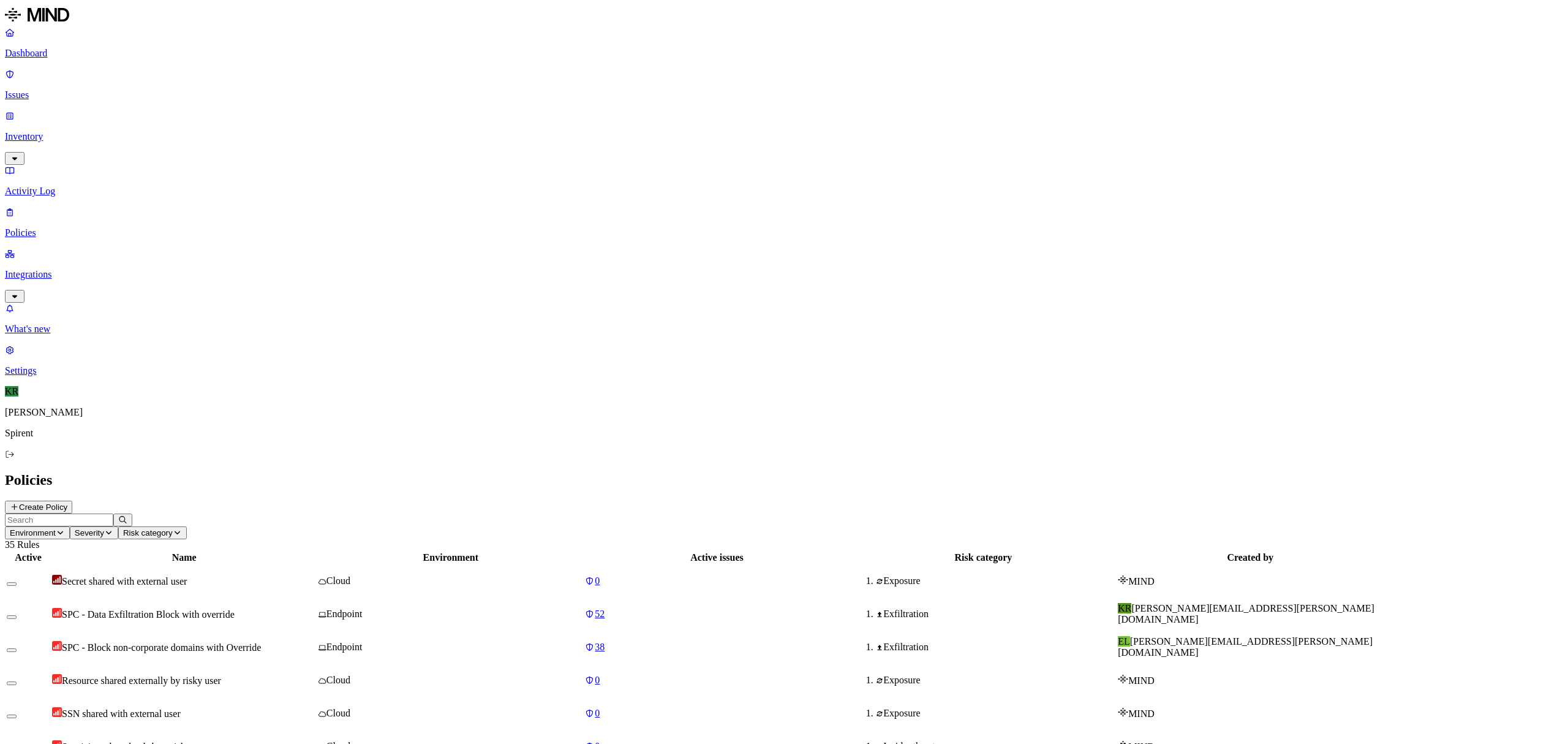
click at [40, 131] on p "Inventory" at bounding box center [784, 137] width 1558 height 12
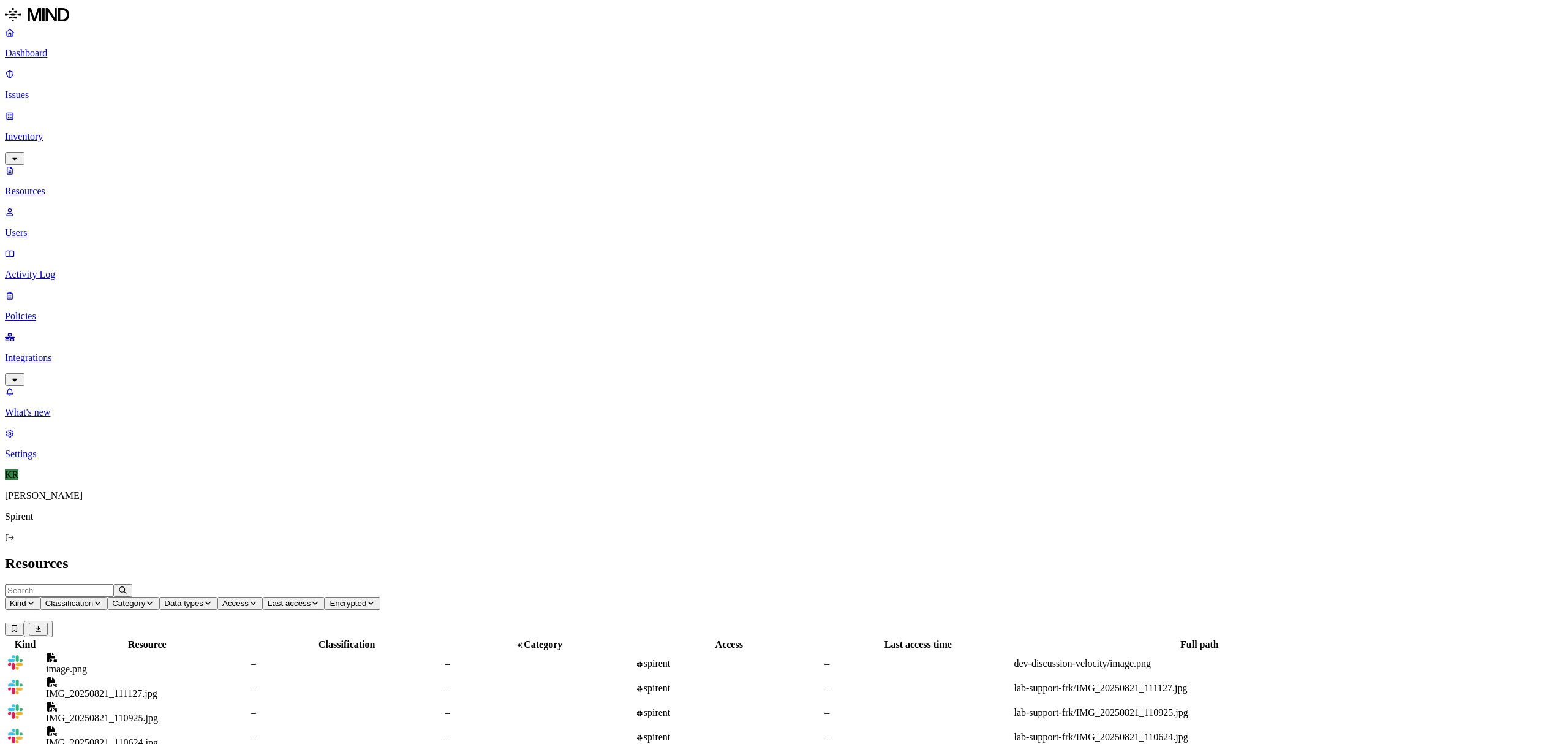
click at [38, 352] on p "Integrations" at bounding box center [784, 358] width 1558 height 12
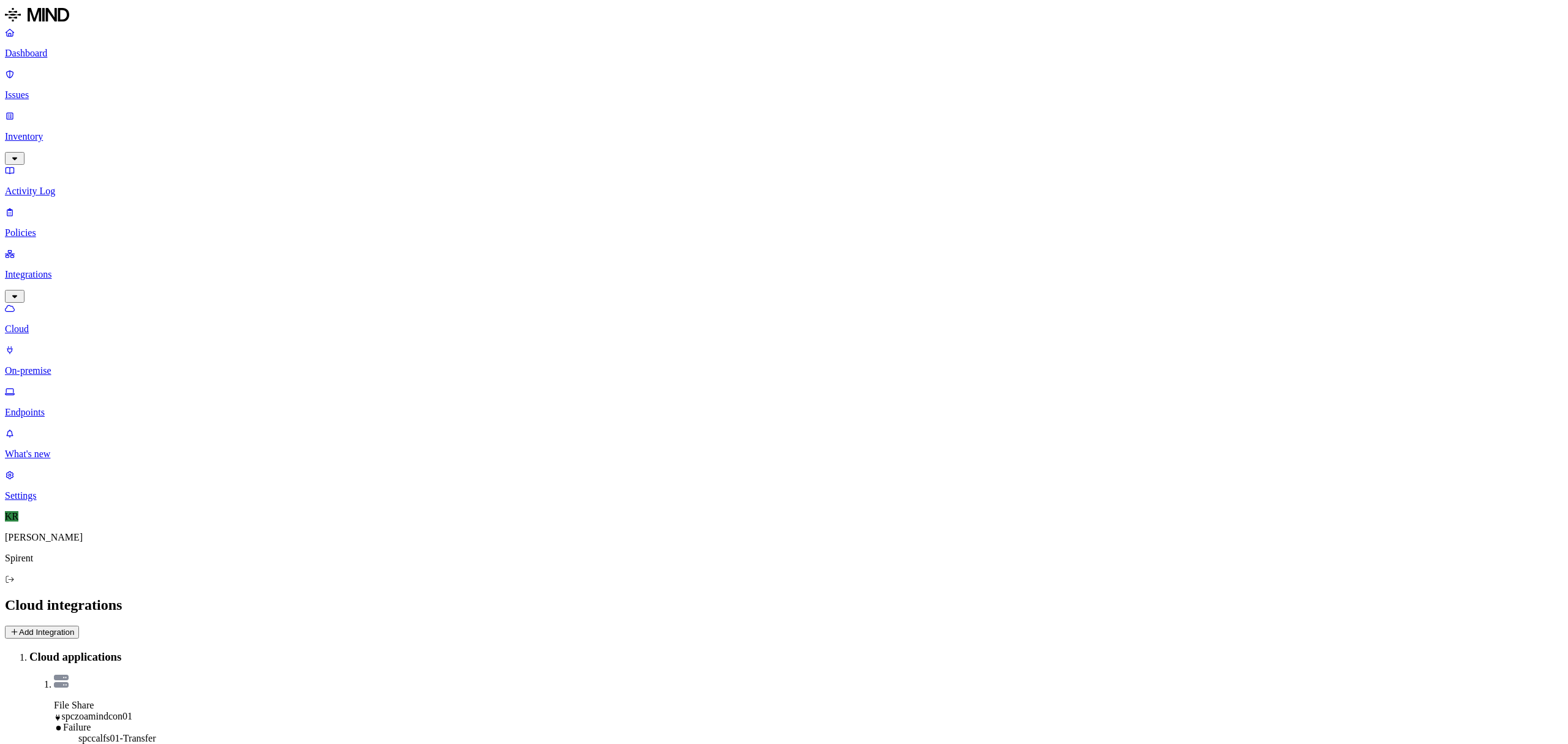
click at [52, 407] on p "Endpoints" at bounding box center [784, 412] width 1558 height 12
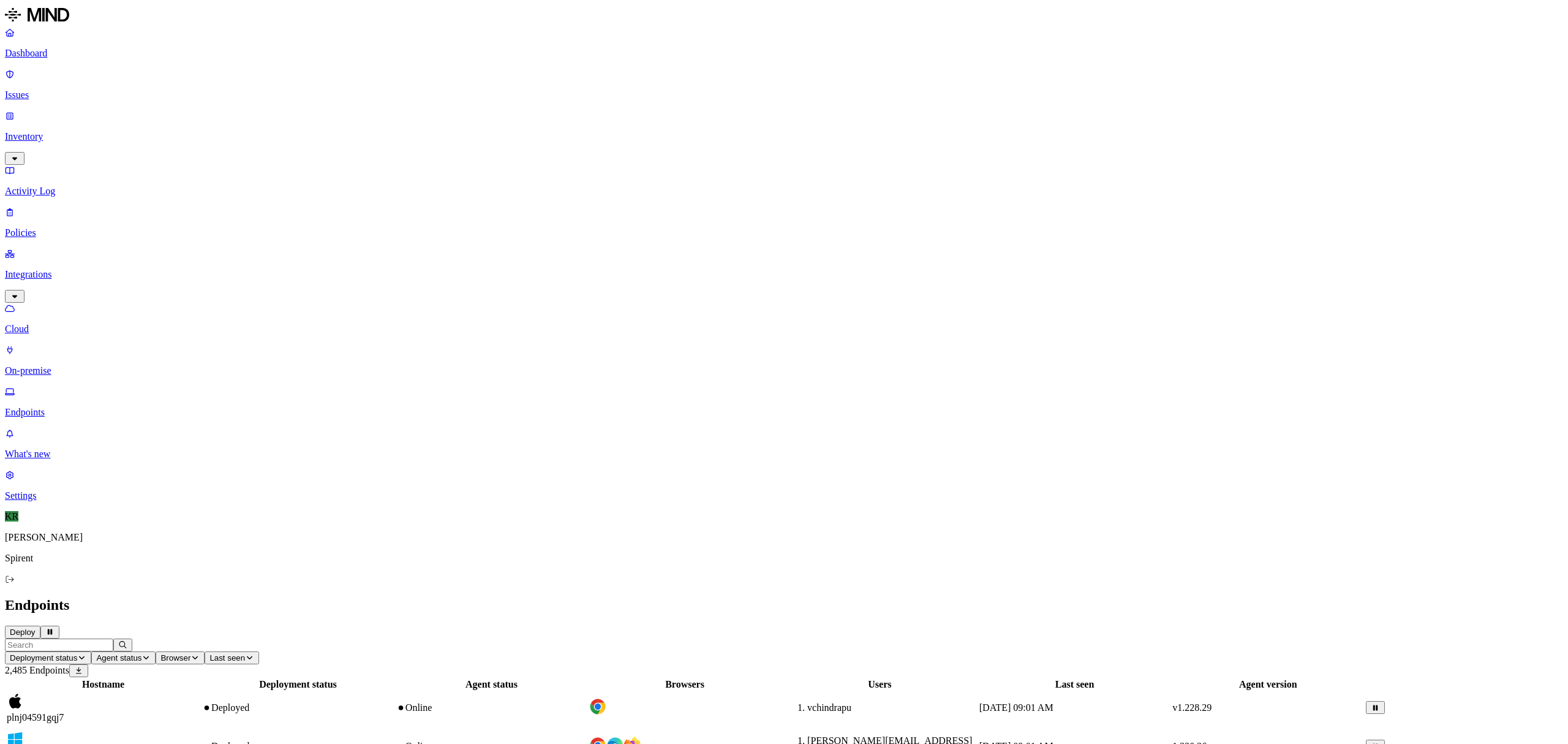
click at [41, 303] on link "Cloud" at bounding box center [784, 318] width 1558 height 32
